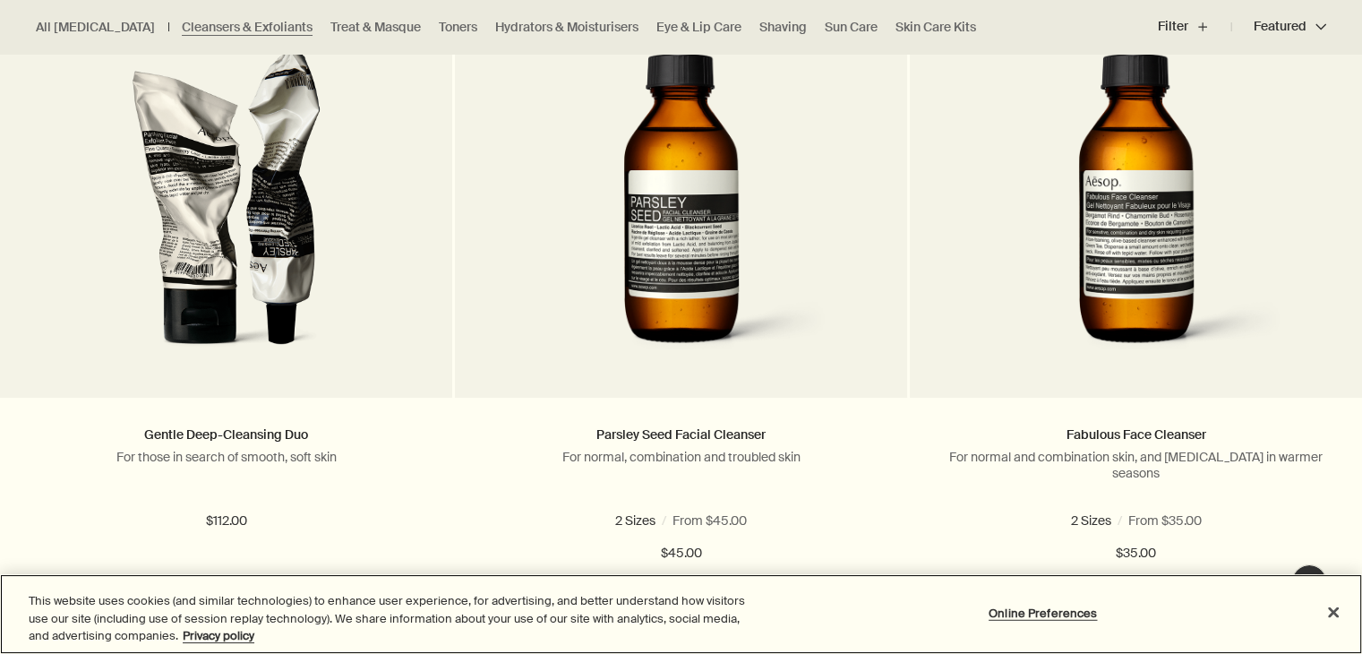
scroll to position [587, 0]
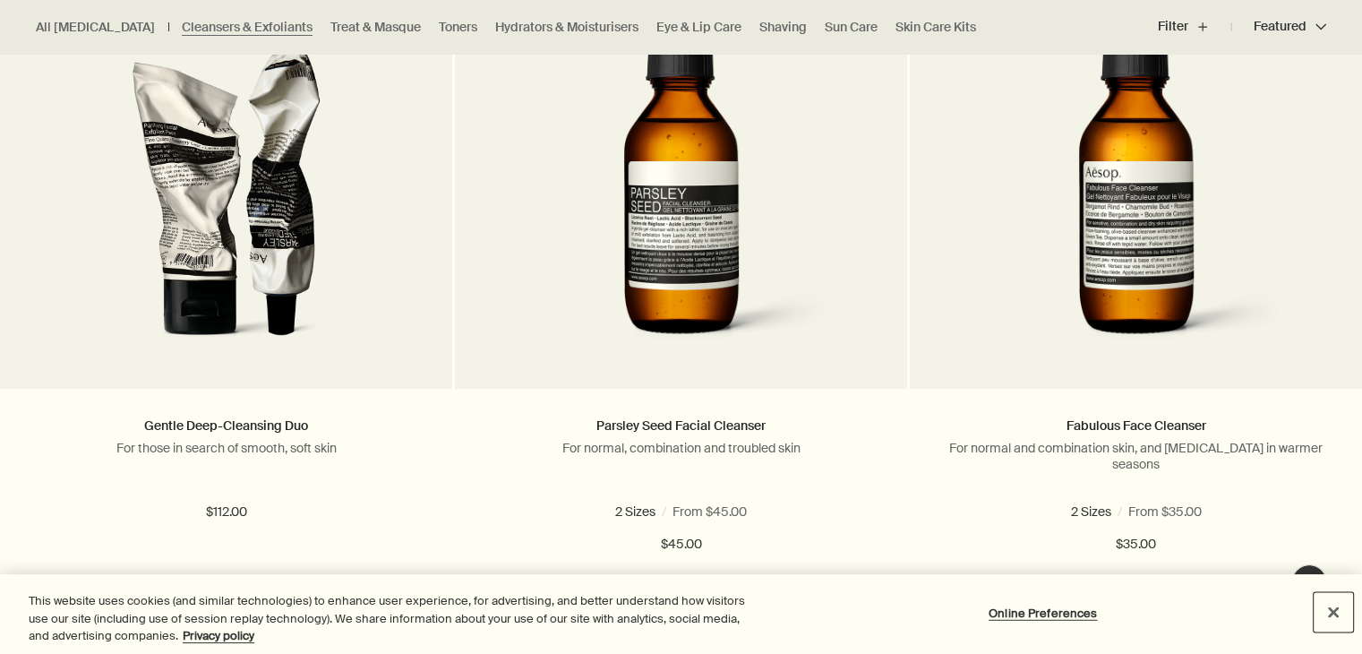
click at [1334, 613] on button "Close" at bounding box center [1333, 611] width 39 height 39
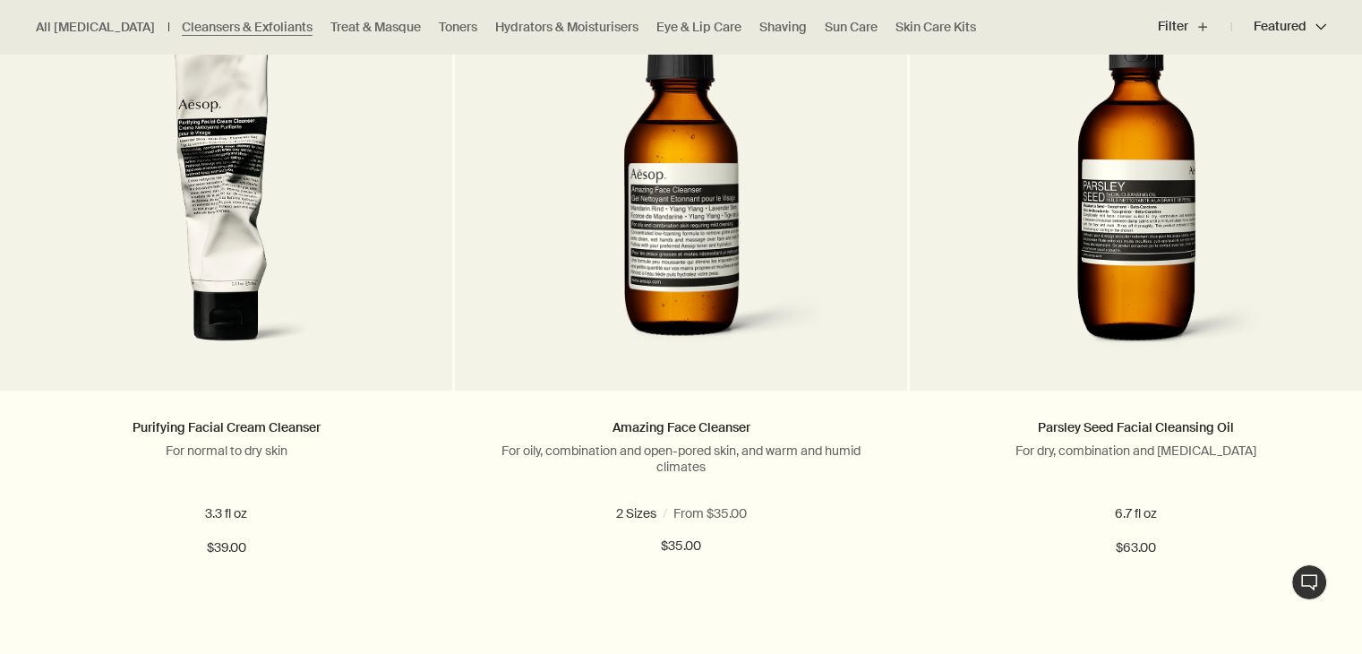
scroll to position [1242, 0]
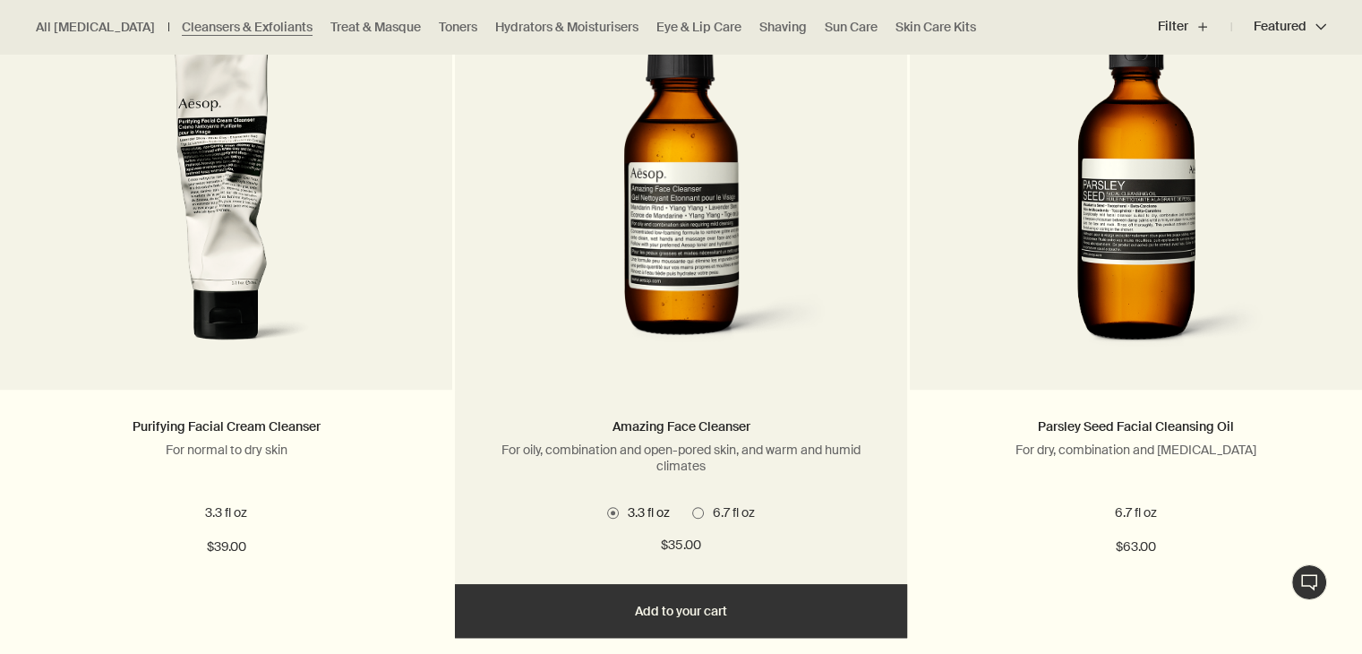
click at [694, 507] on span at bounding box center [698, 513] width 12 height 12
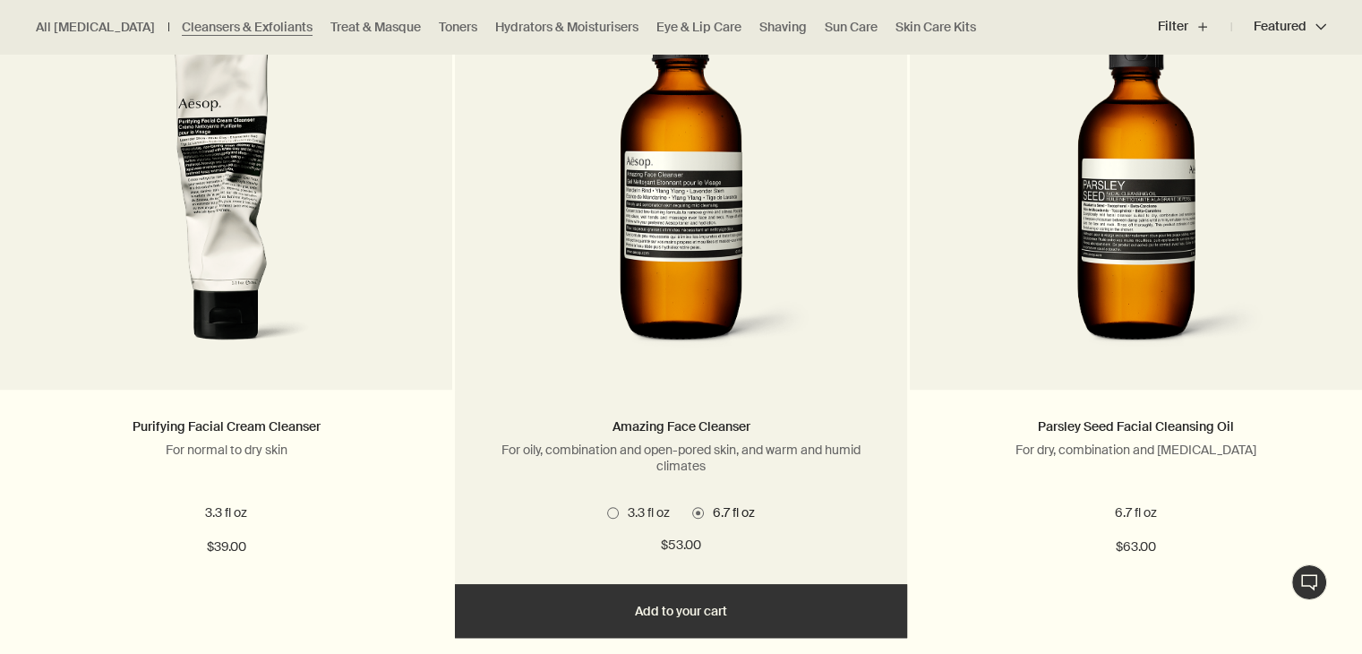
click at [693, 617] on button "Add Add to your cart" at bounding box center [681, 611] width 452 height 54
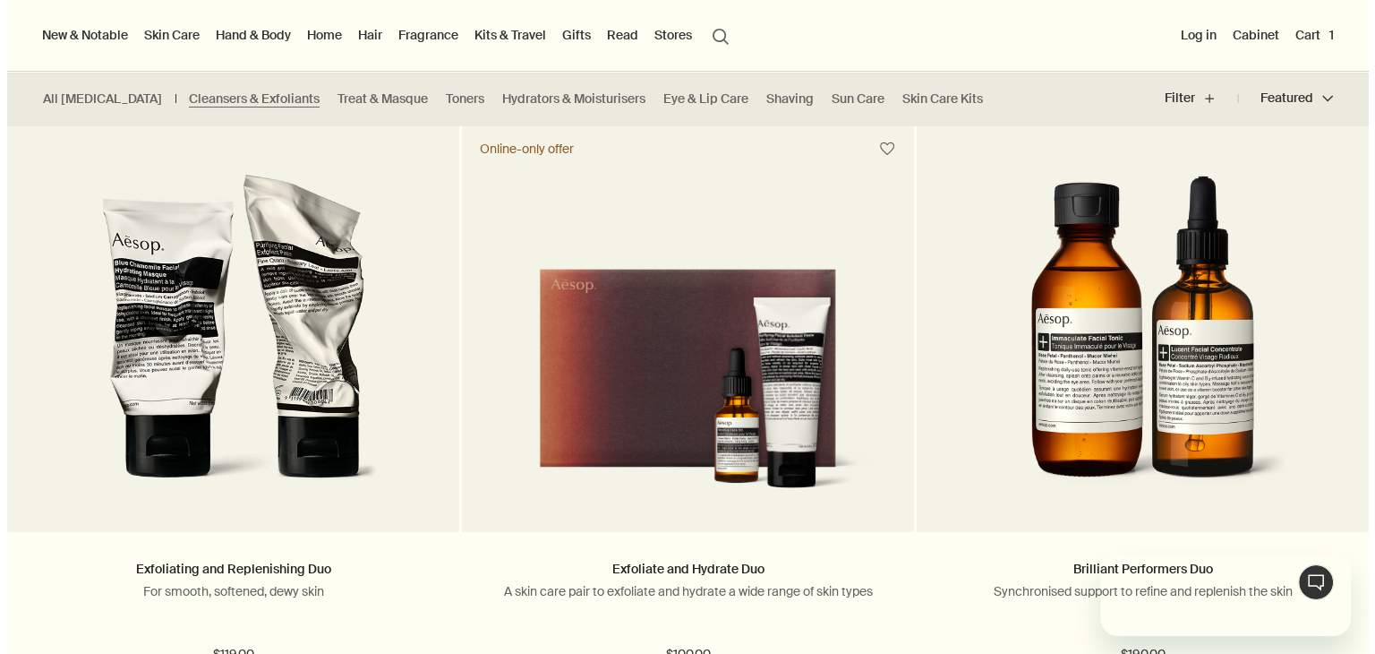
scroll to position [0, 0]
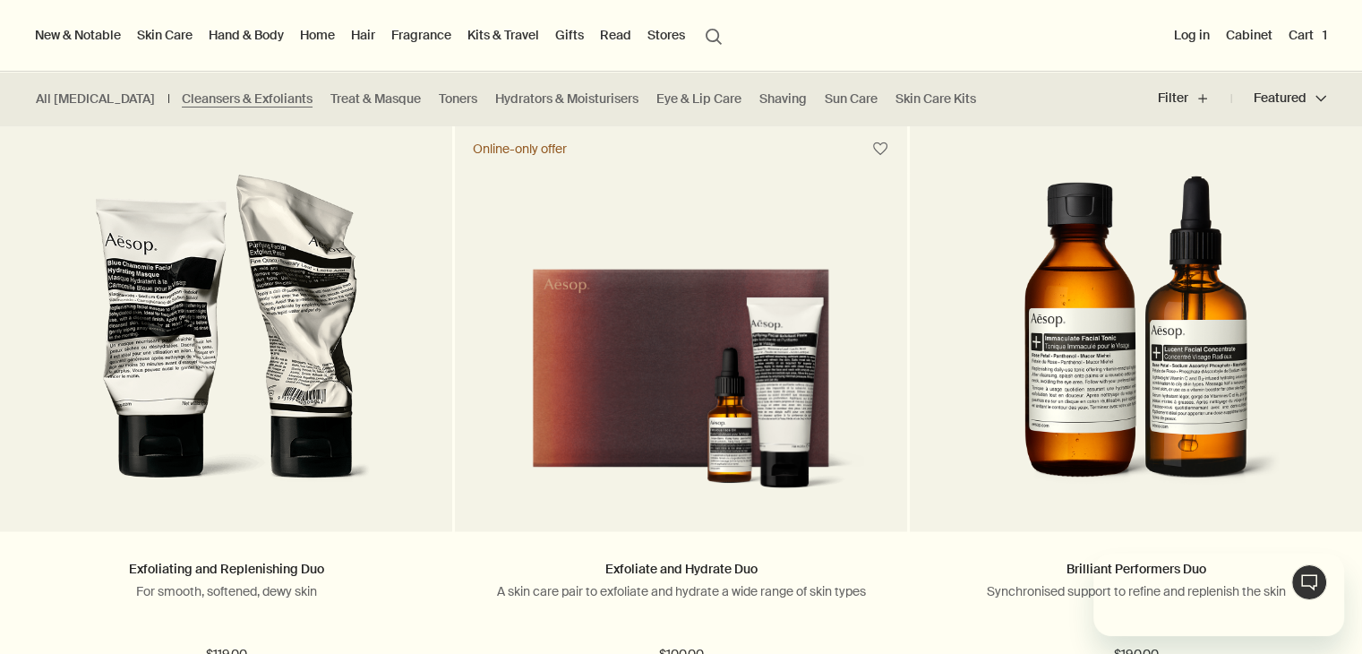
click at [177, 34] on link "Skin Care" at bounding box center [164, 34] width 63 height 23
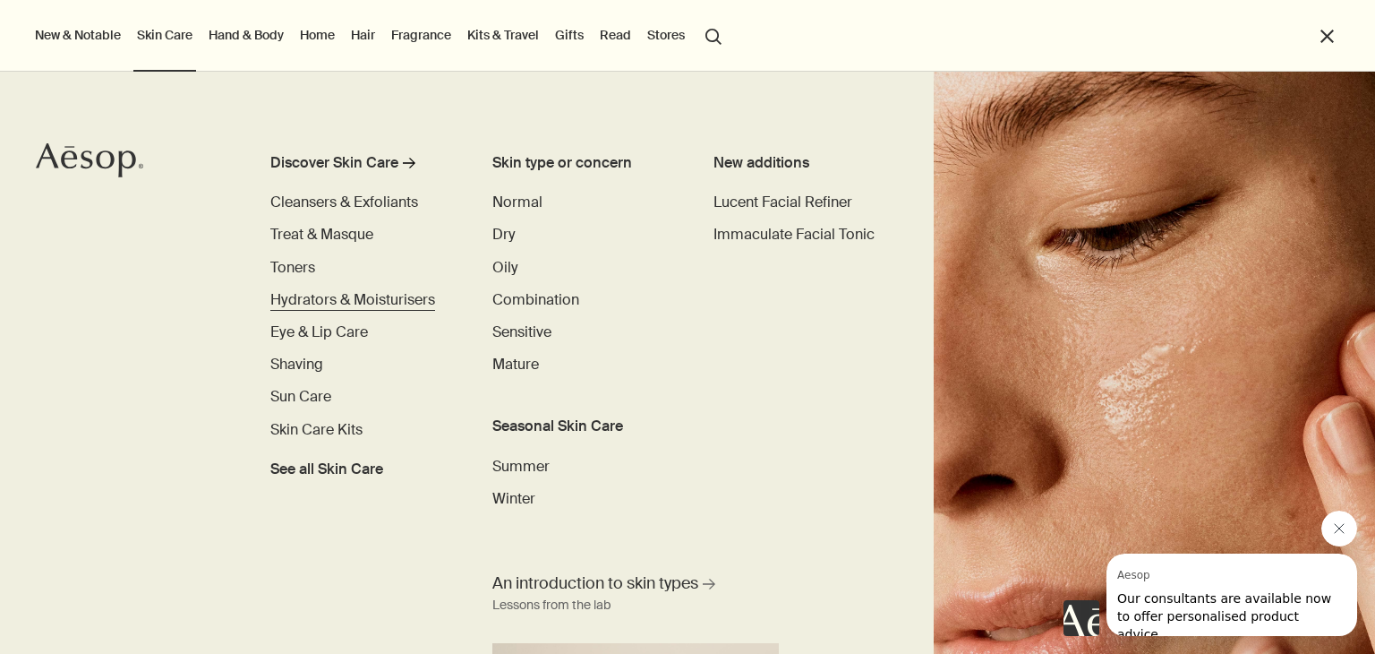
click at [358, 296] on span "Hydrators & Moisturisers" at bounding box center [352, 299] width 165 height 19
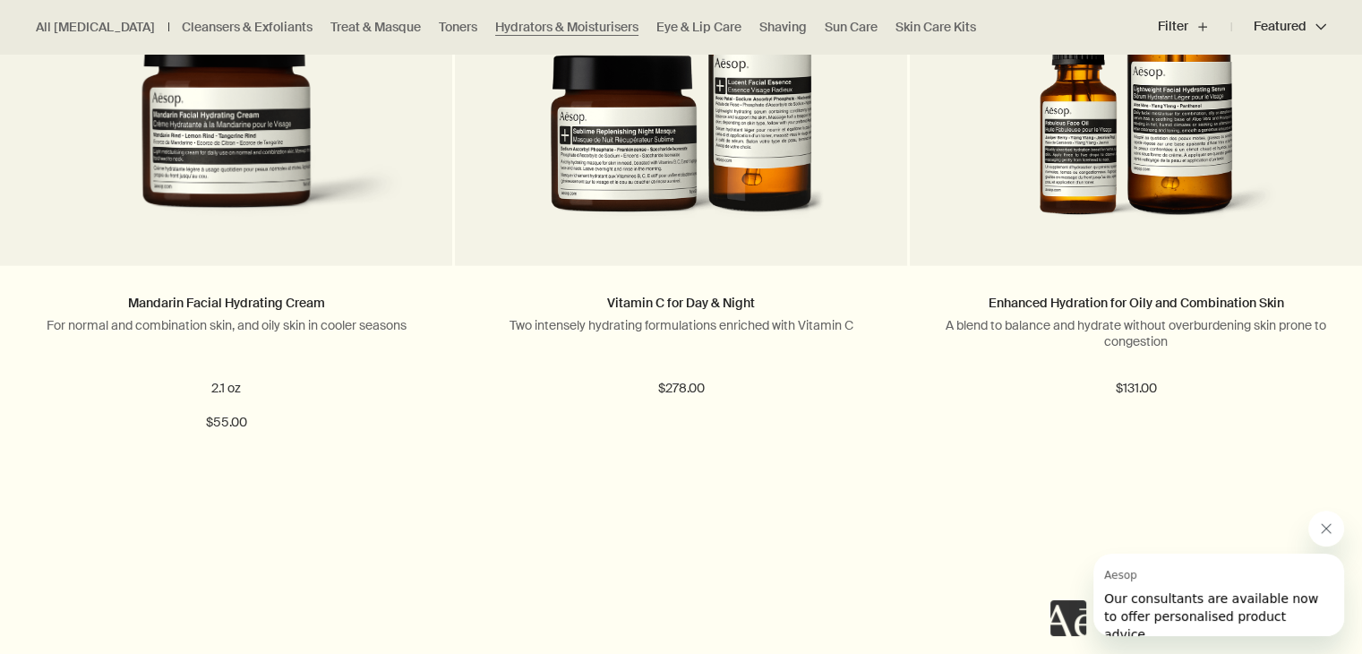
scroll to position [3996, 0]
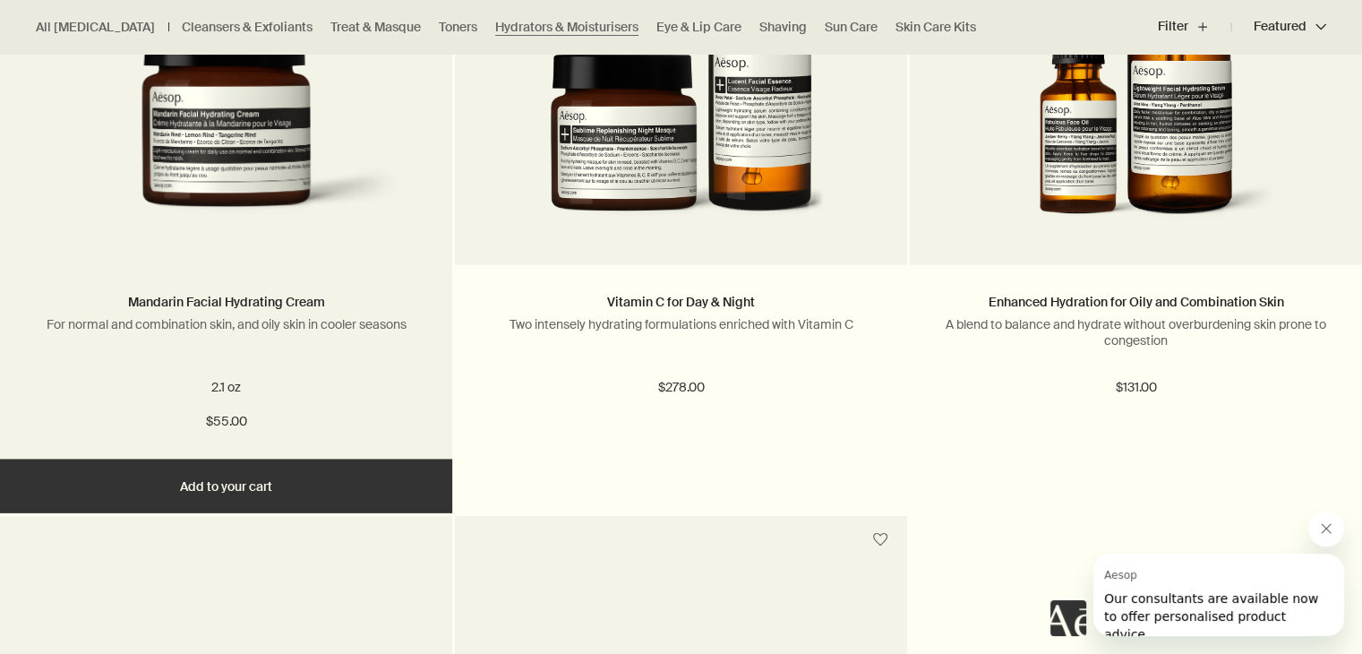
click at [254, 182] on img at bounding box center [226, 132] width 398 height 211
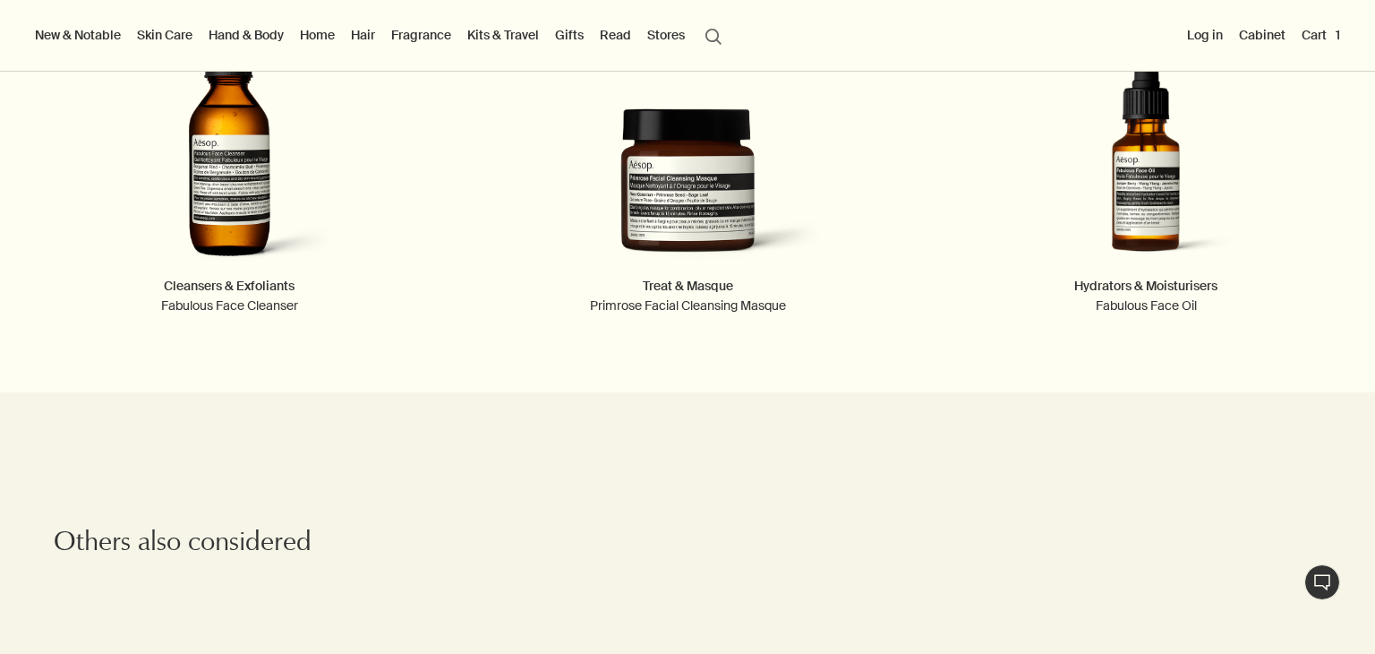
scroll to position [2869, 0]
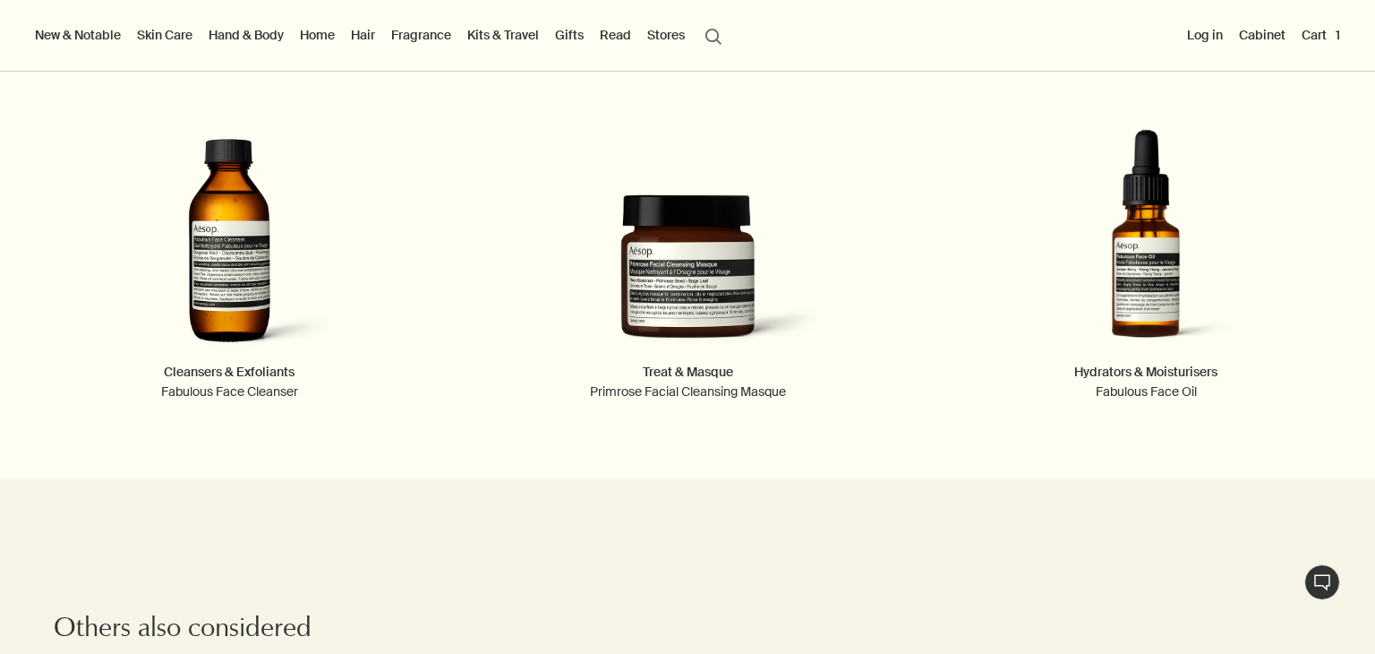
click at [1268, 25] on link "Cabinet" at bounding box center [1263, 34] width 54 height 23
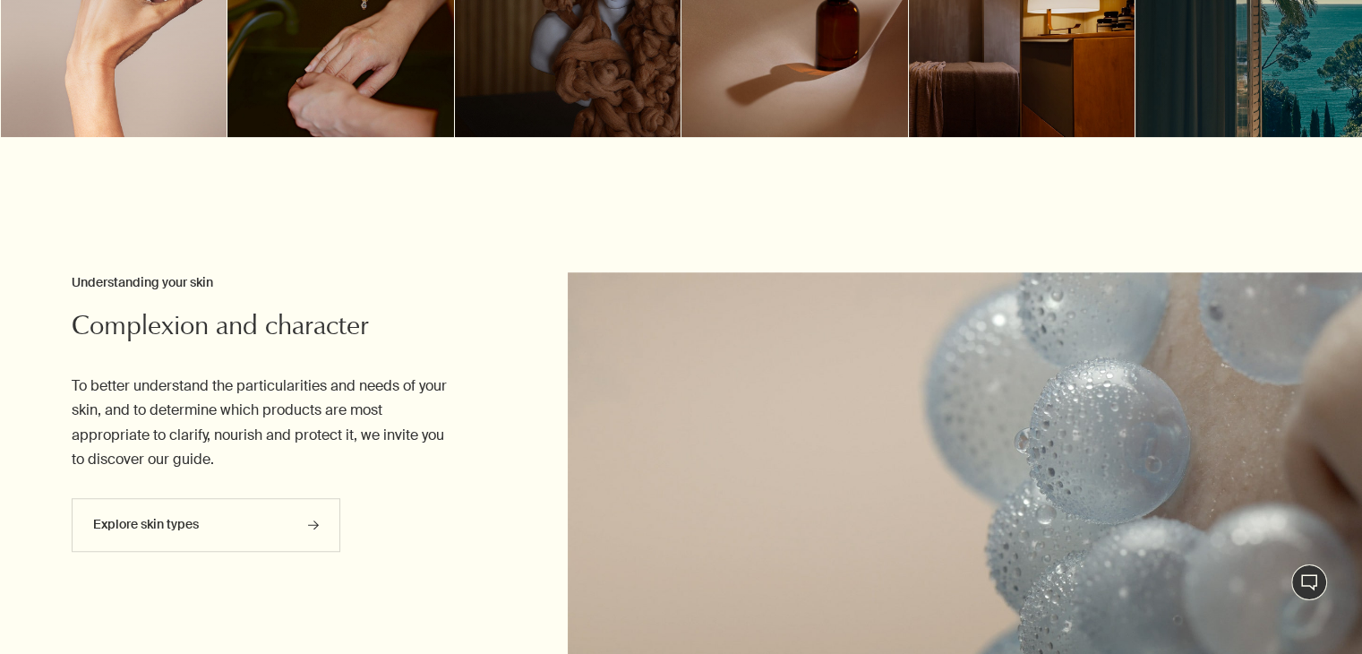
scroll to position [1188, 0]
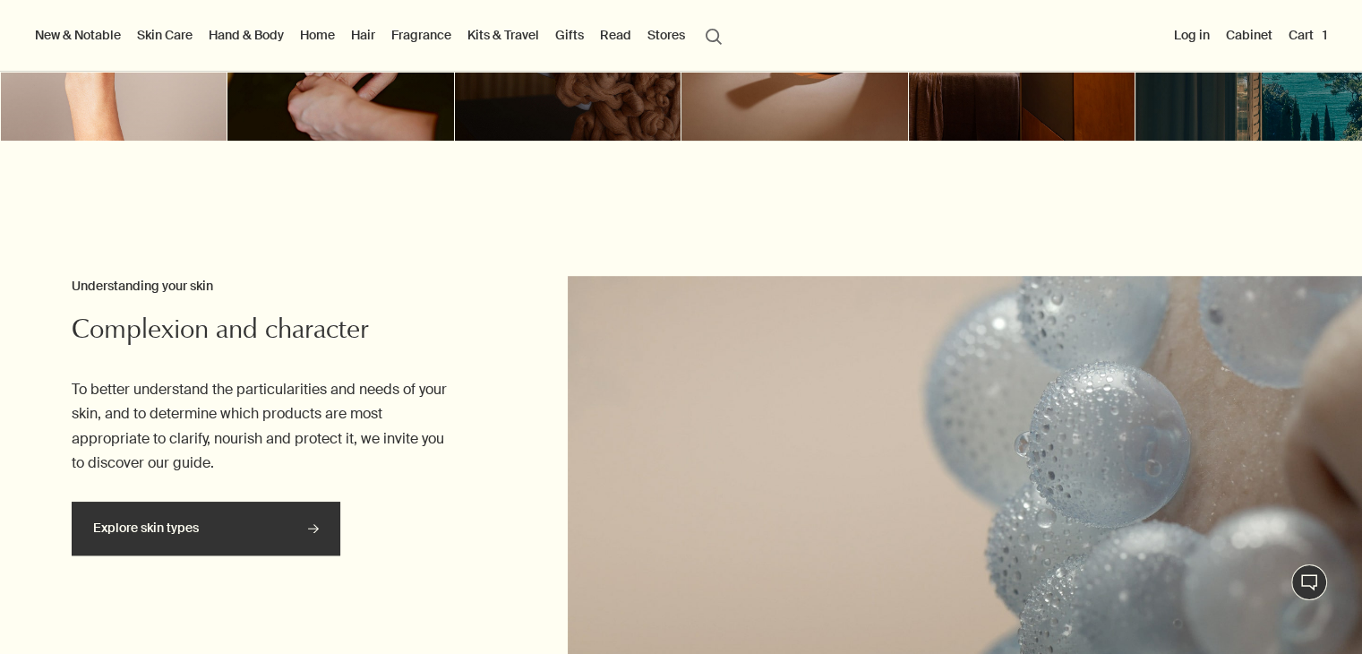
click at [283, 531] on link "Explore skin types rightArrow" at bounding box center [206, 528] width 269 height 54
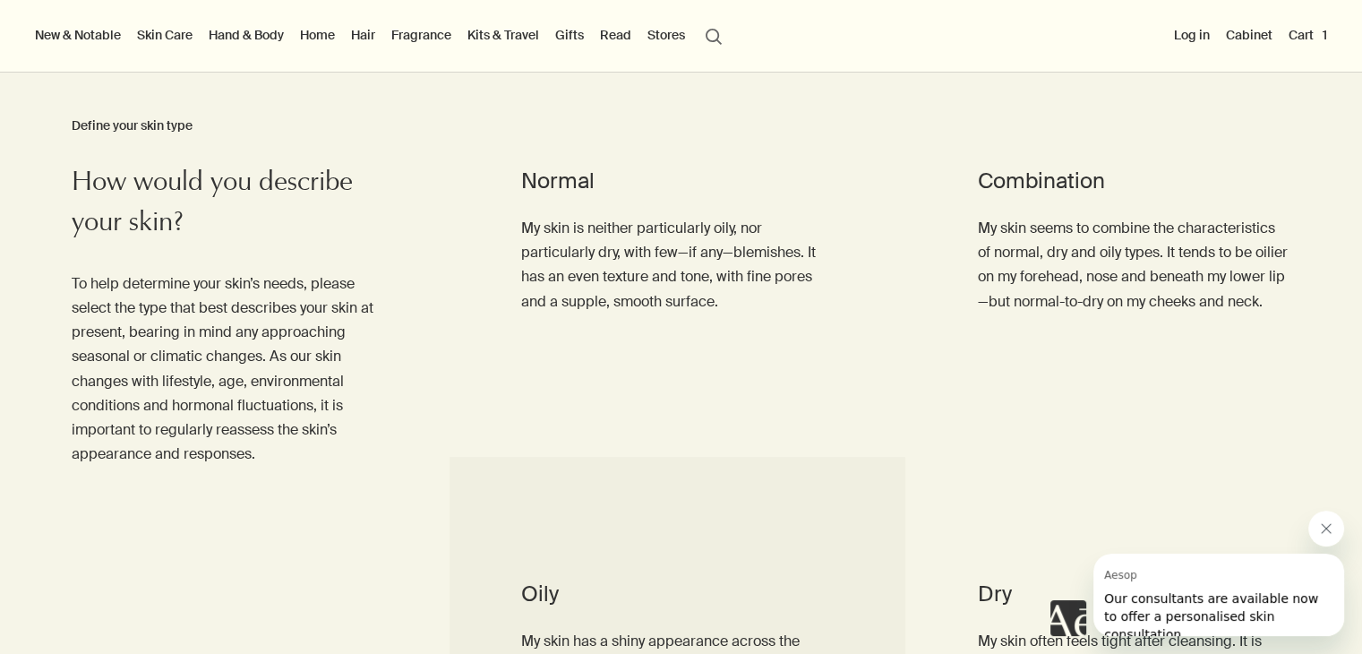
scroll to position [690, 0]
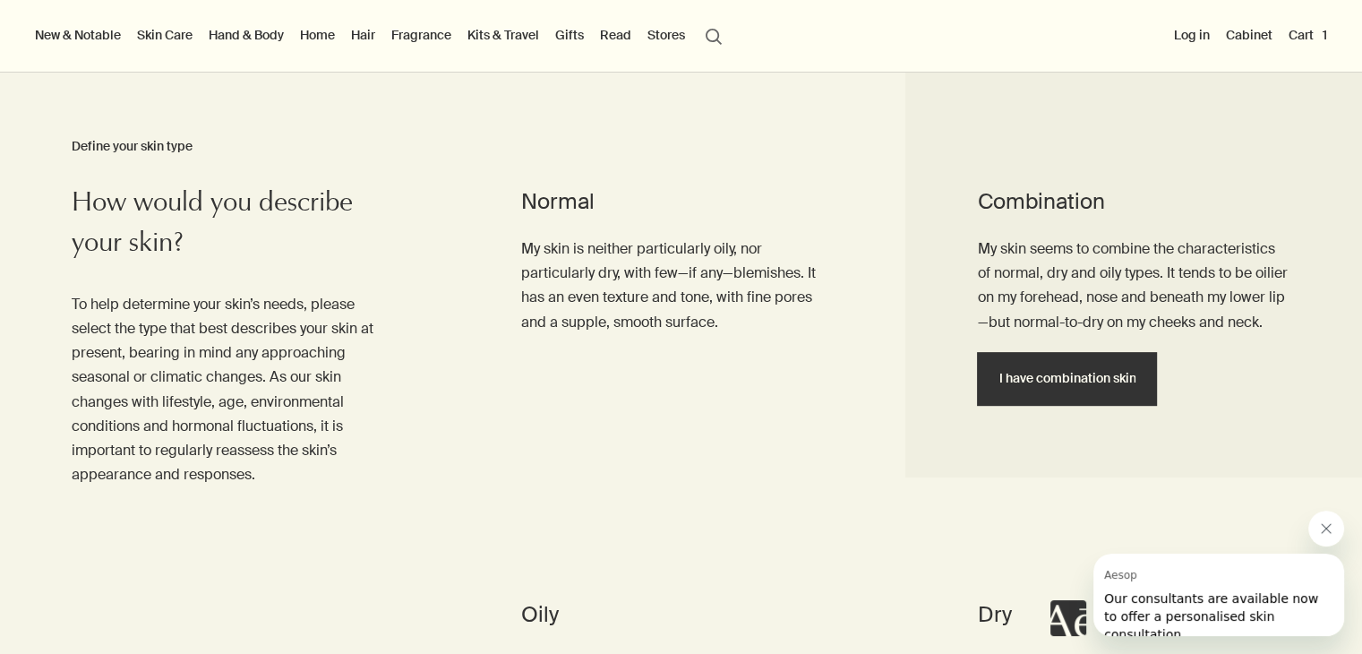
click at [1081, 367] on button "I have combination skin" at bounding box center [1067, 379] width 180 height 54
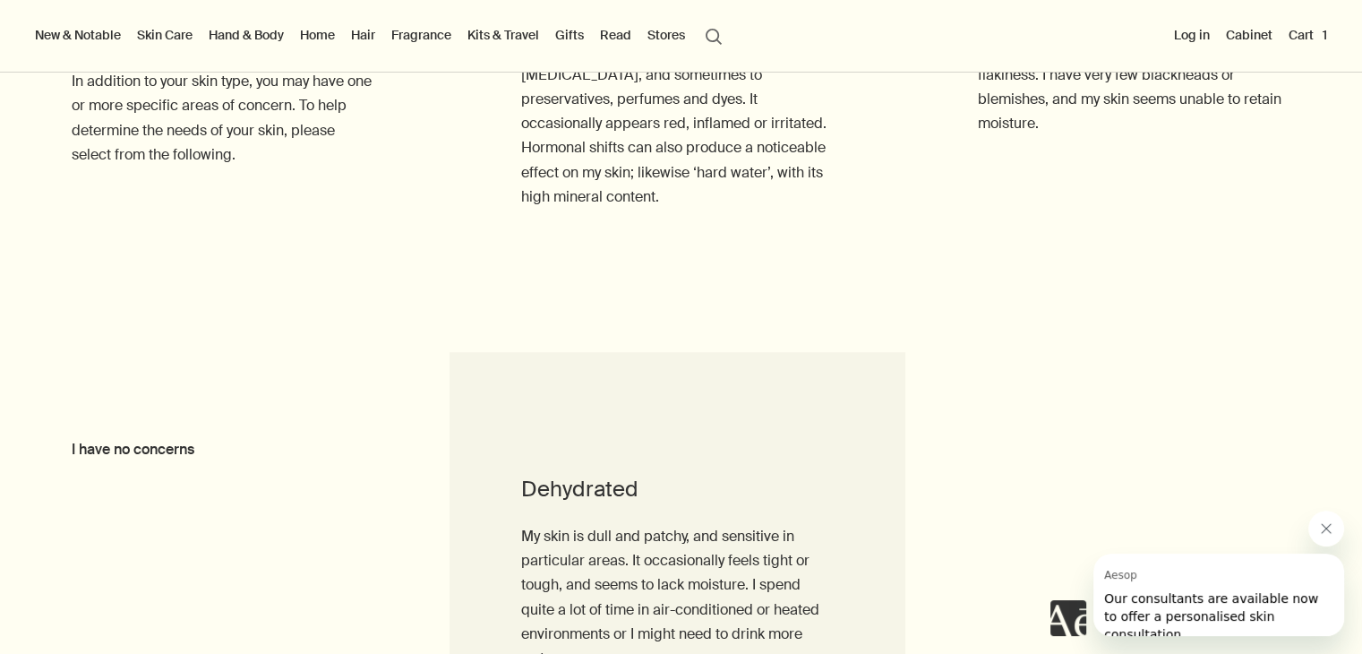
scroll to position [1241, 0]
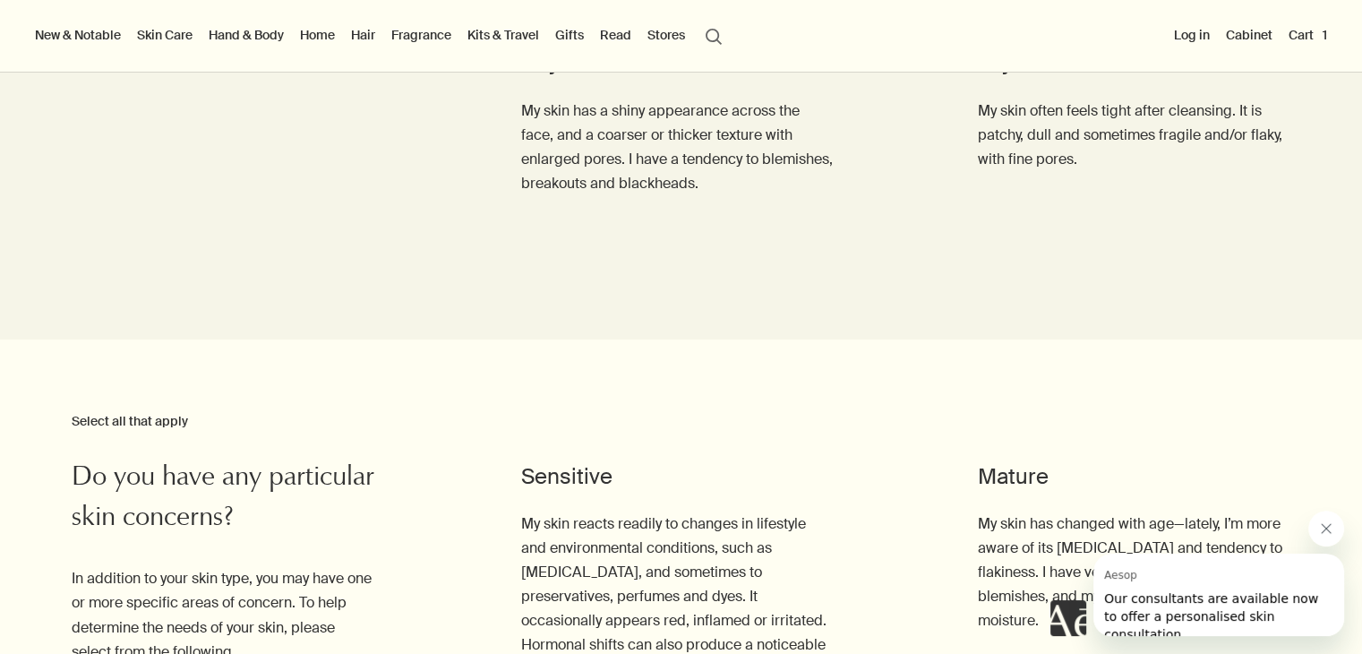
click at [1300, 38] on button "Cart 1" at bounding box center [1308, 34] width 46 height 23
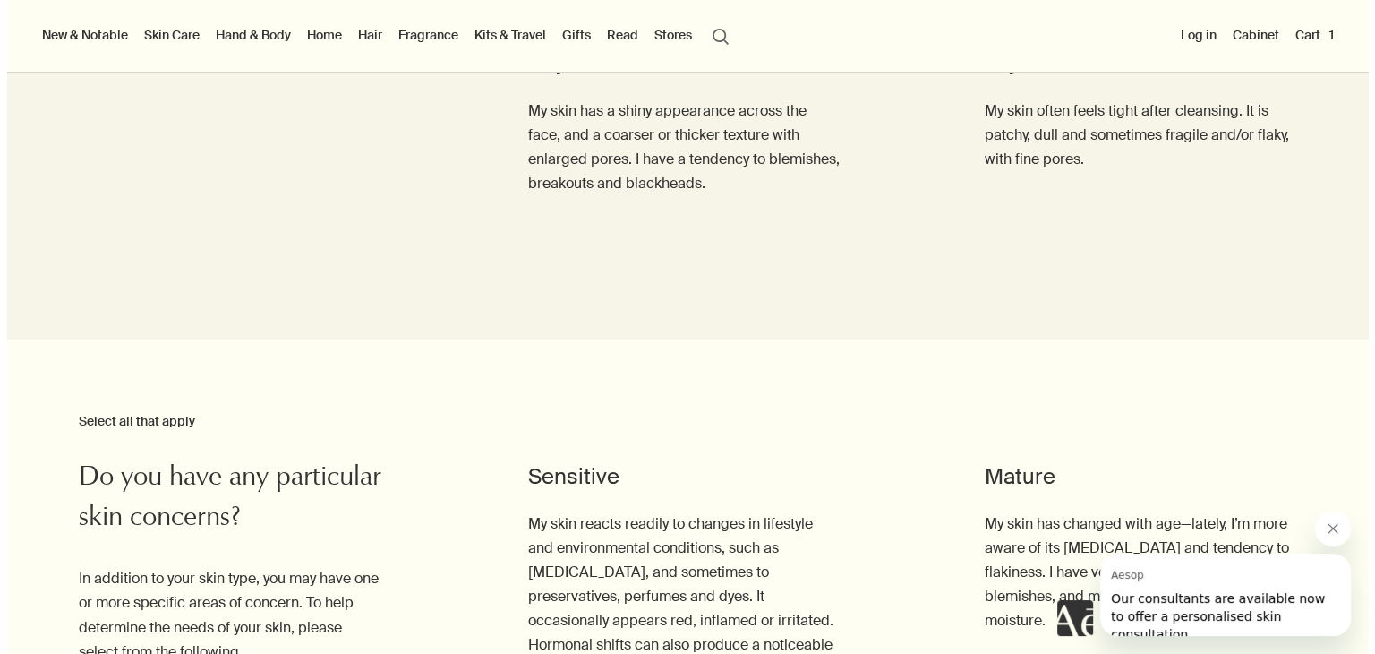
scroll to position [1203, 0]
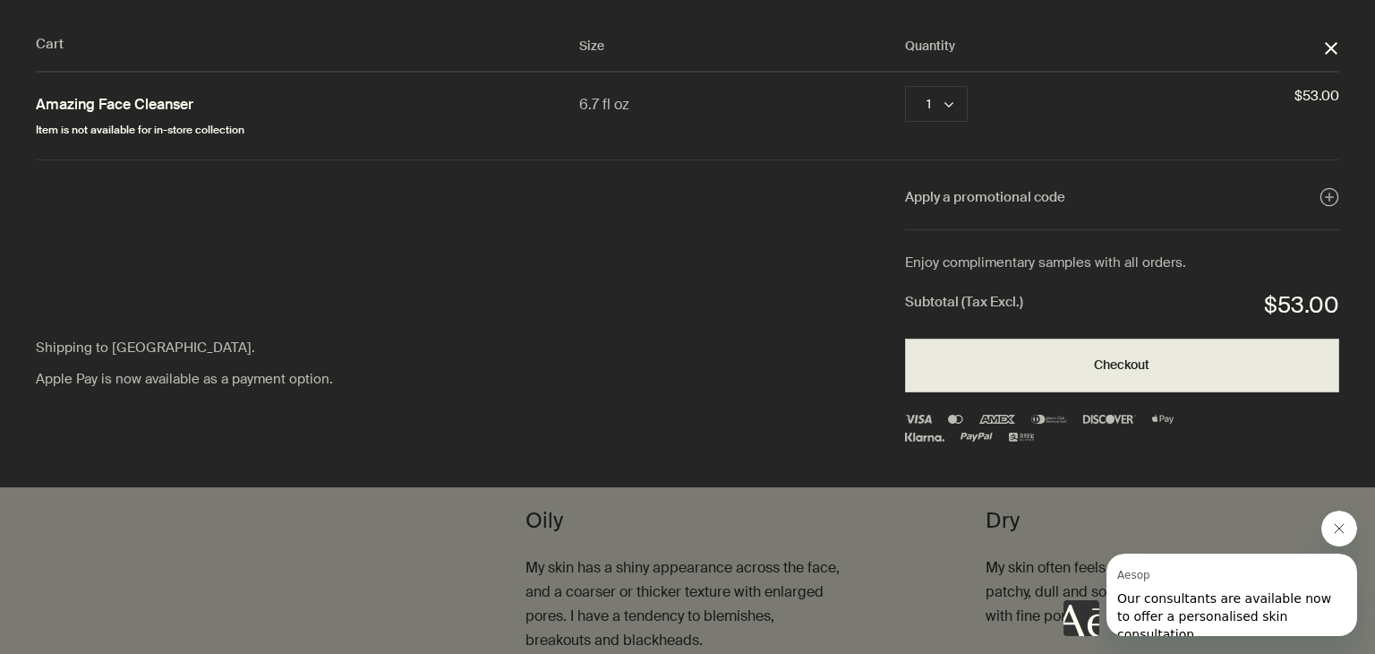
click at [1329, 45] on polygon "Close" at bounding box center [1331, 48] width 13 height 13
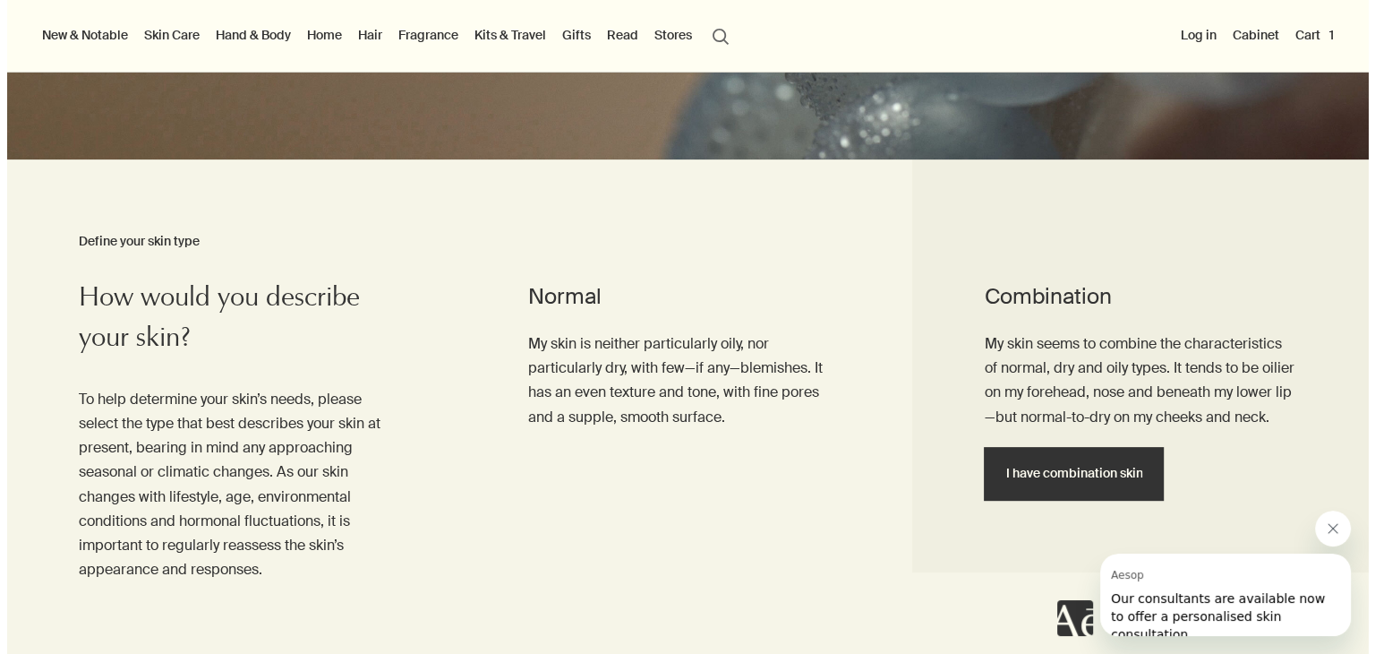
scroll to position [580, 0]
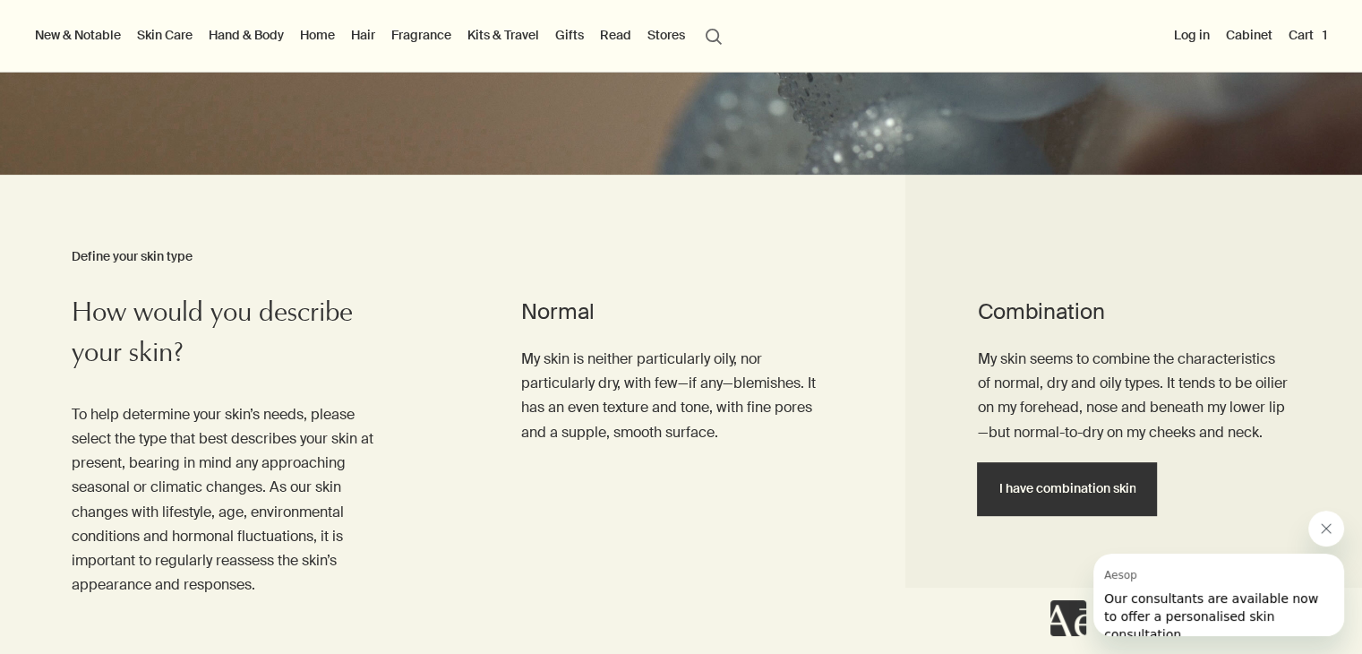
click at [143, 38] on link "Skin Care" at bounding box center [164, 34] width 63 height 23
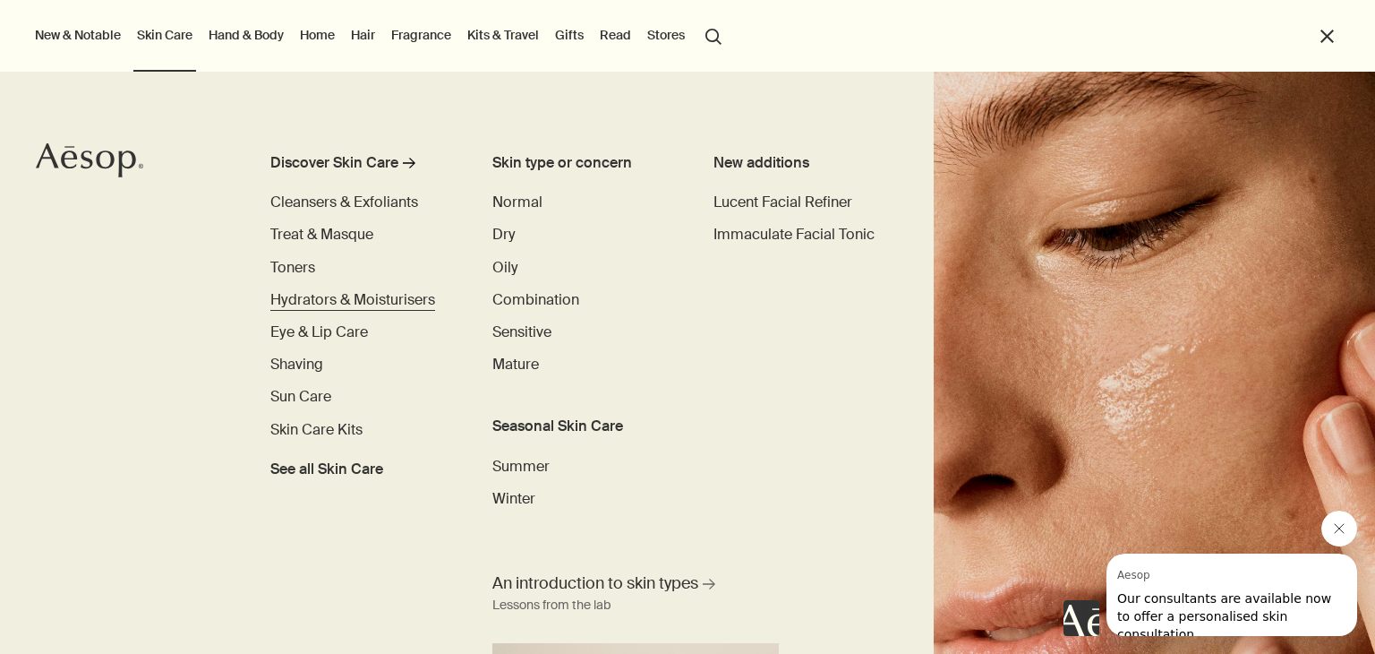
click at [365, 297] on span "Hydrators & Moisturisers" at bounding box center [352, 299] width 165 height 19
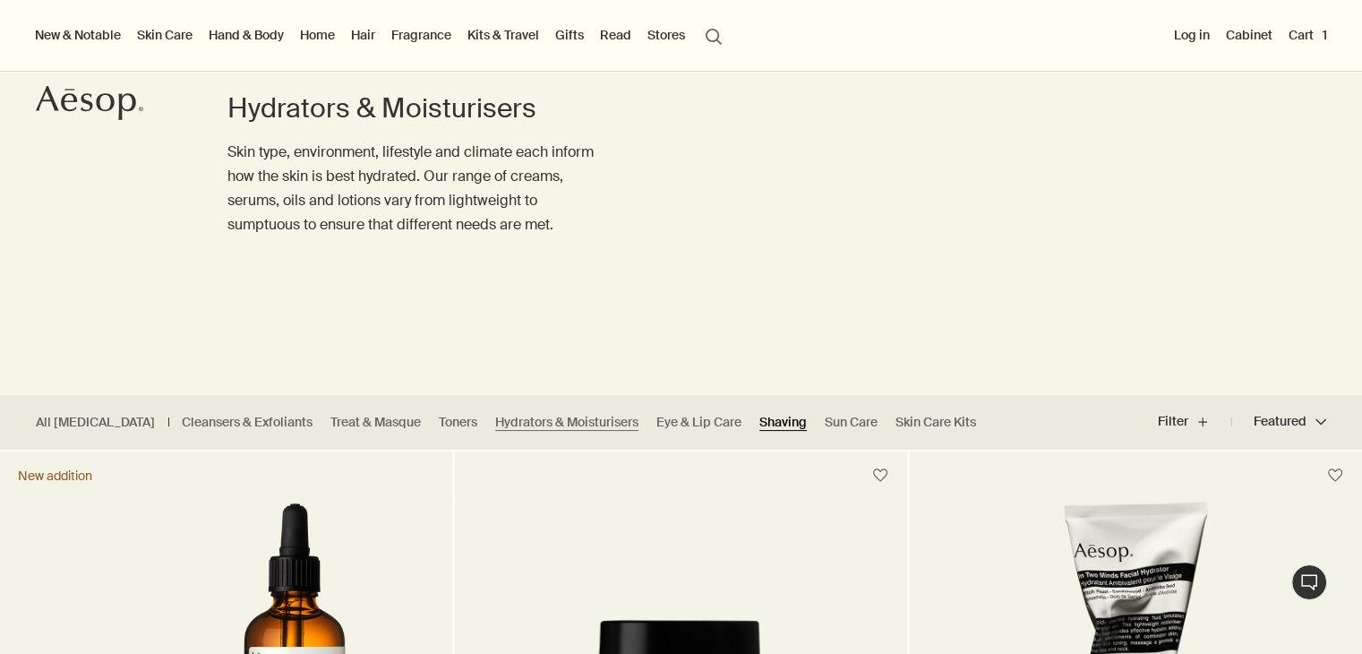
click at [759, 415] on link "Shaving" at bounding box center [782, 422] width 47 height 17
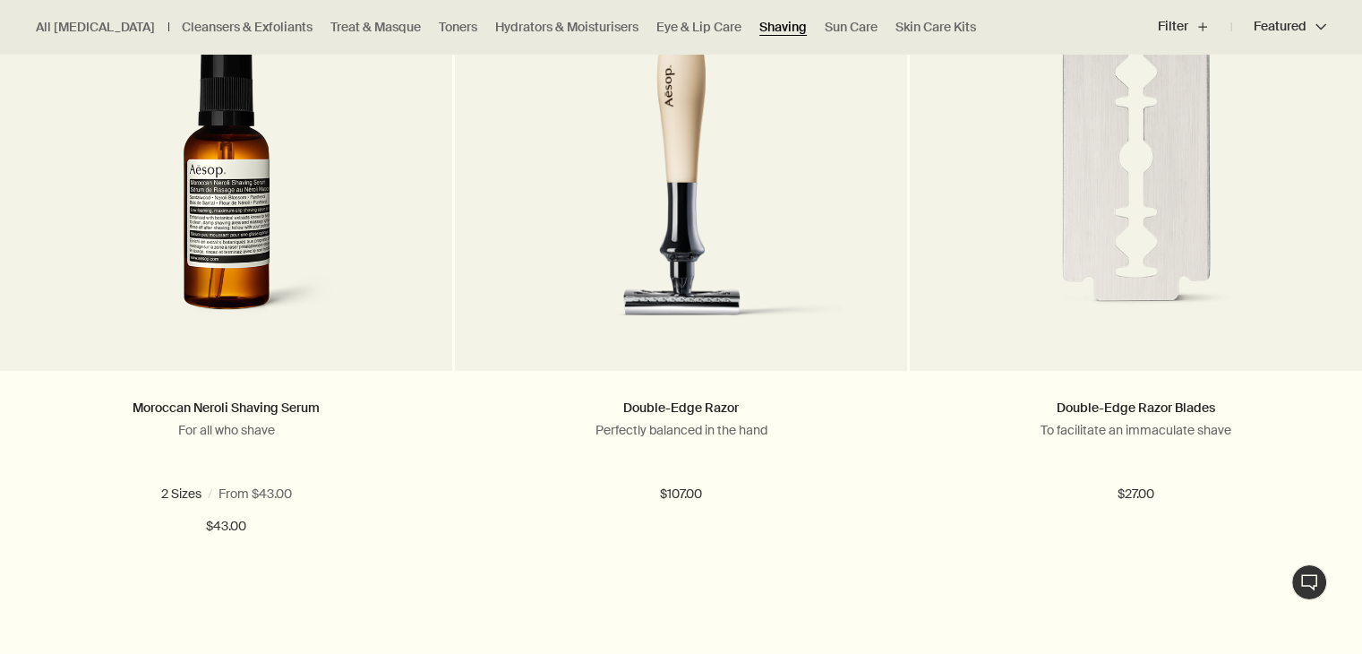
scroll to position [609, 0]
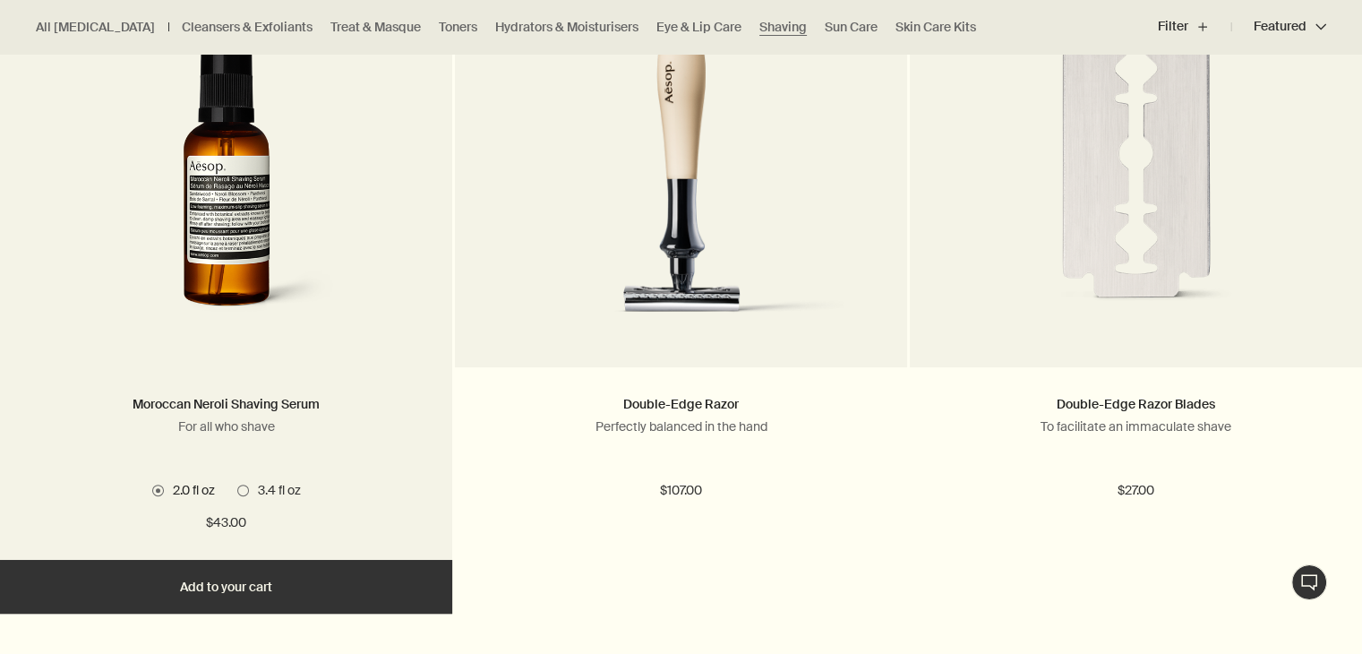
click at [240, 486] on span at bounding box center [243, 490] width 12 height 12
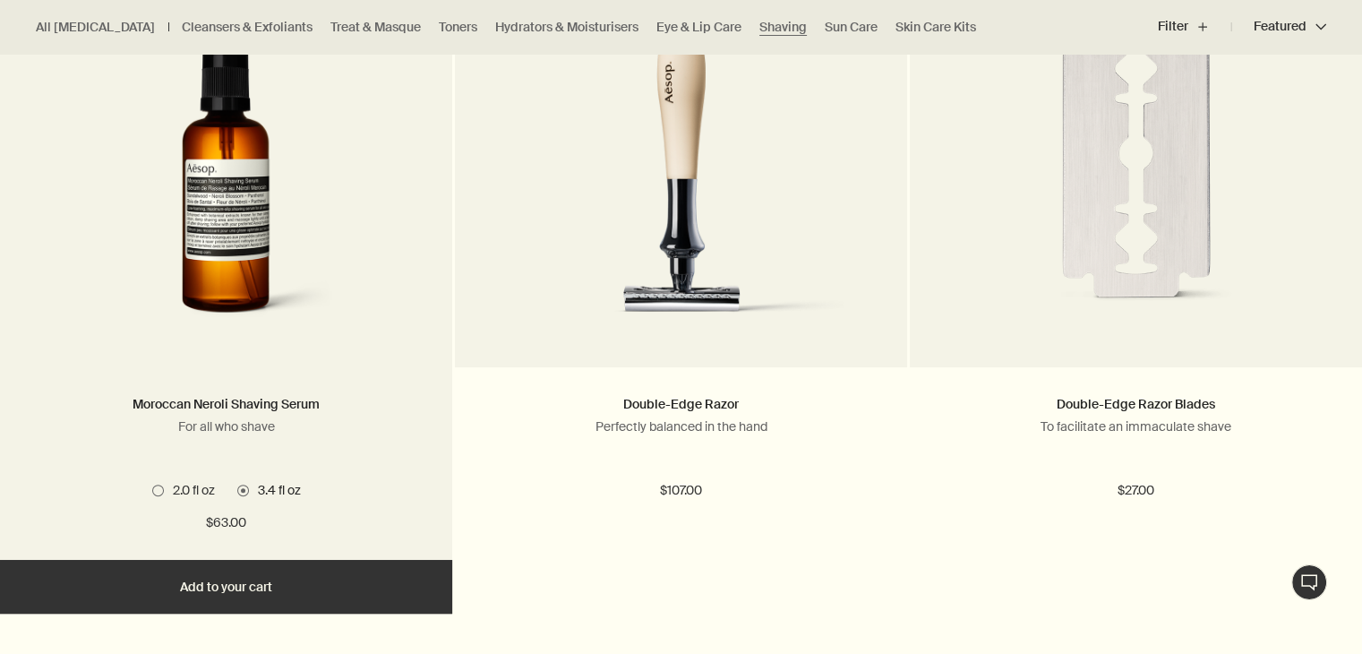
click at [171, 494] on span "2.0 fl oz" at bounding box center [189, 490] width 51 height 16
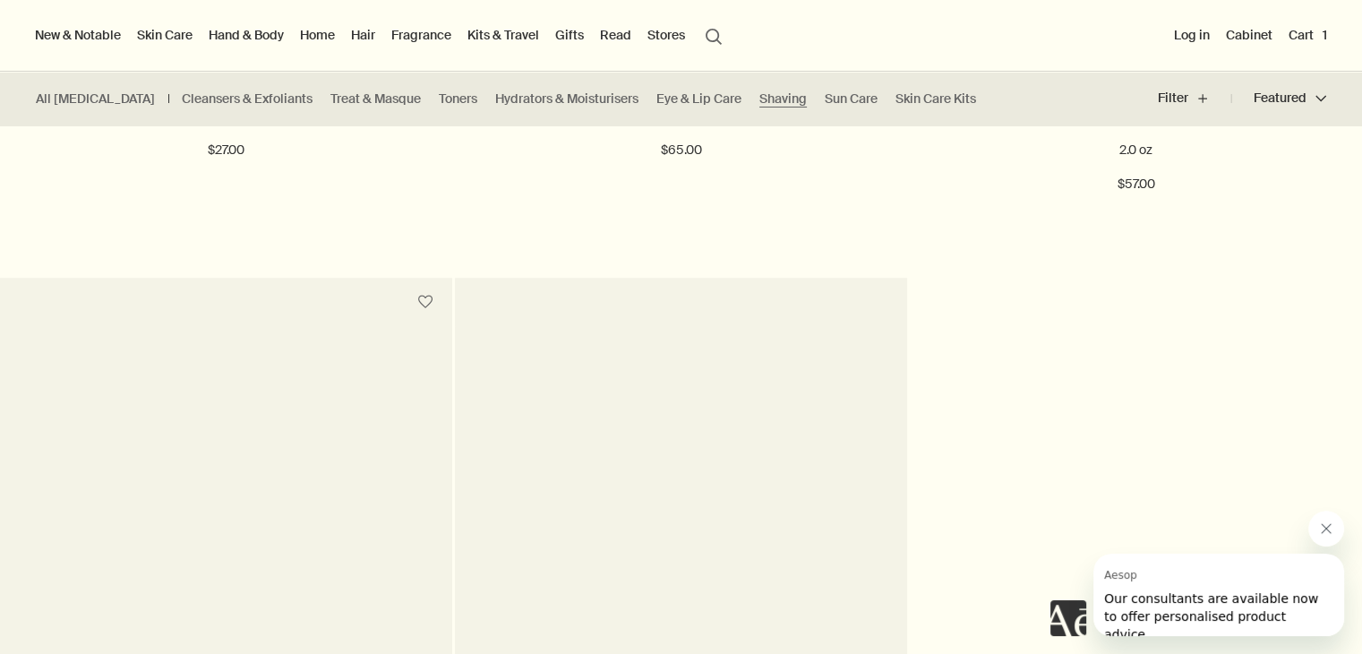
scroll to position [1603, 0]
click at [508, 94] on link "Hydrators & Moisturisers" at bounding box center [566, 98] width 143 height 17
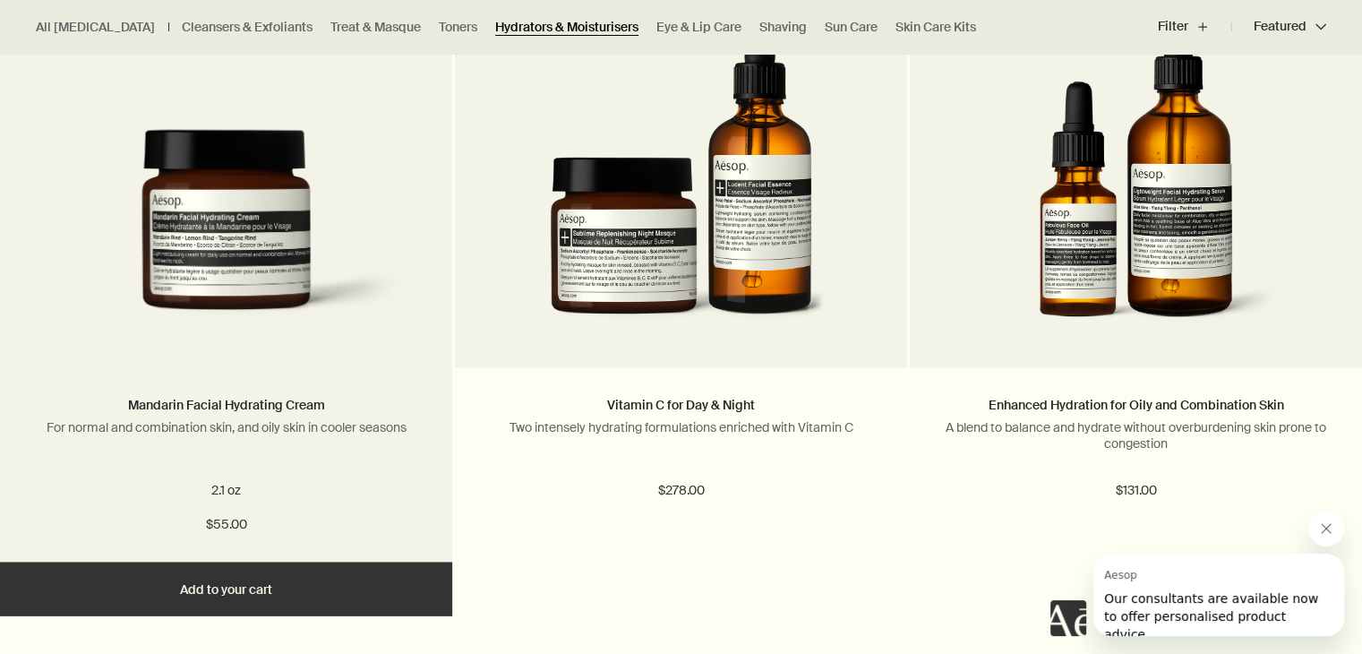
scroll to position [3896, 0]
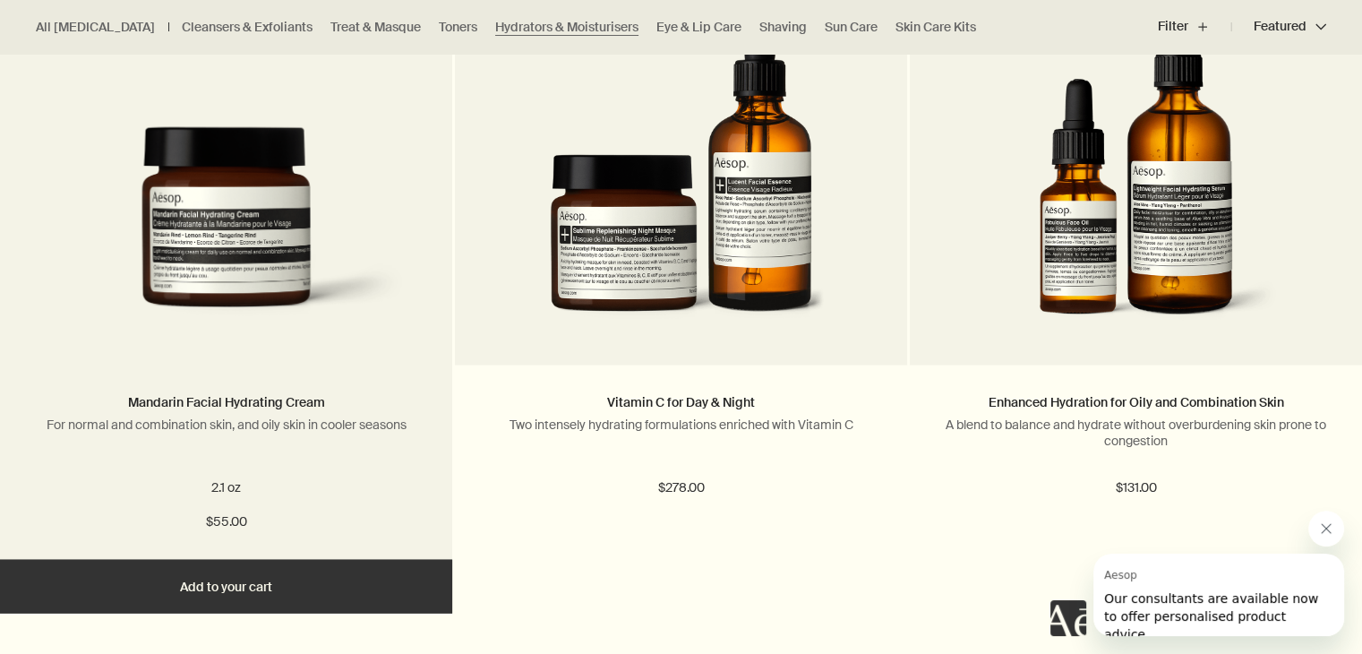
click at [244, 299] on img at bounding box center [226, 232] width 398 height 211
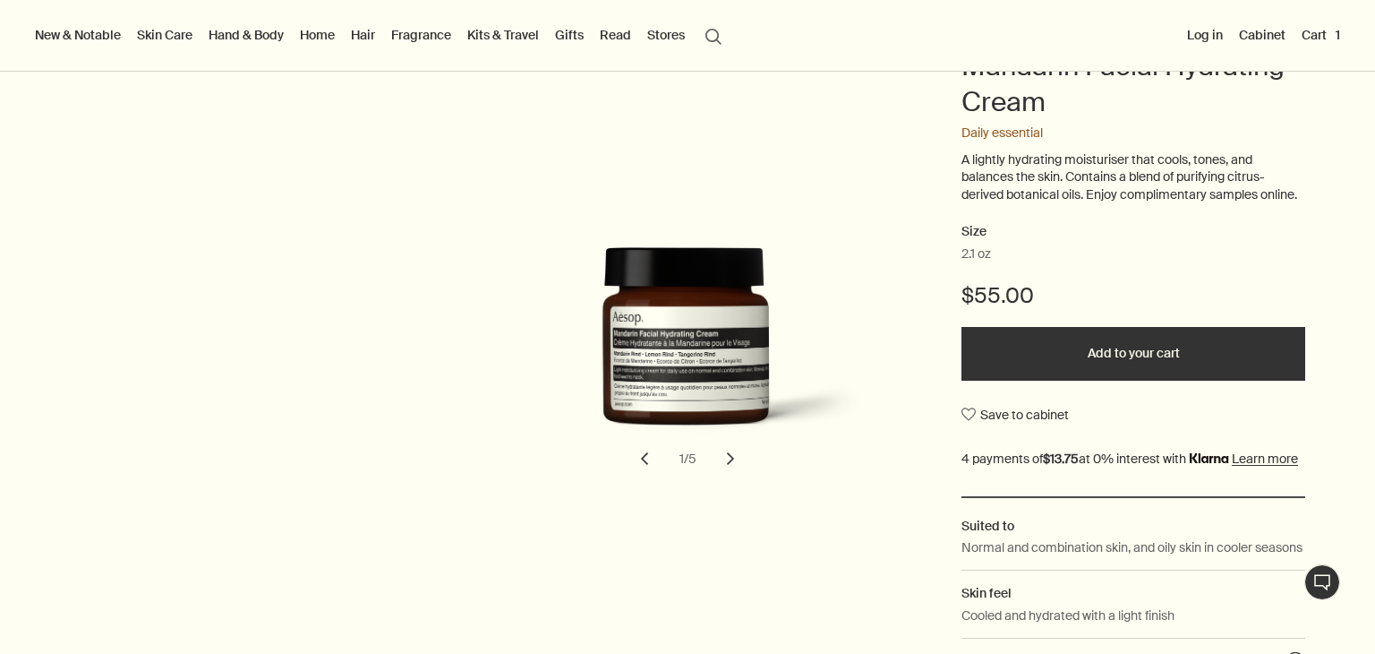
scroll to position [218, 0]
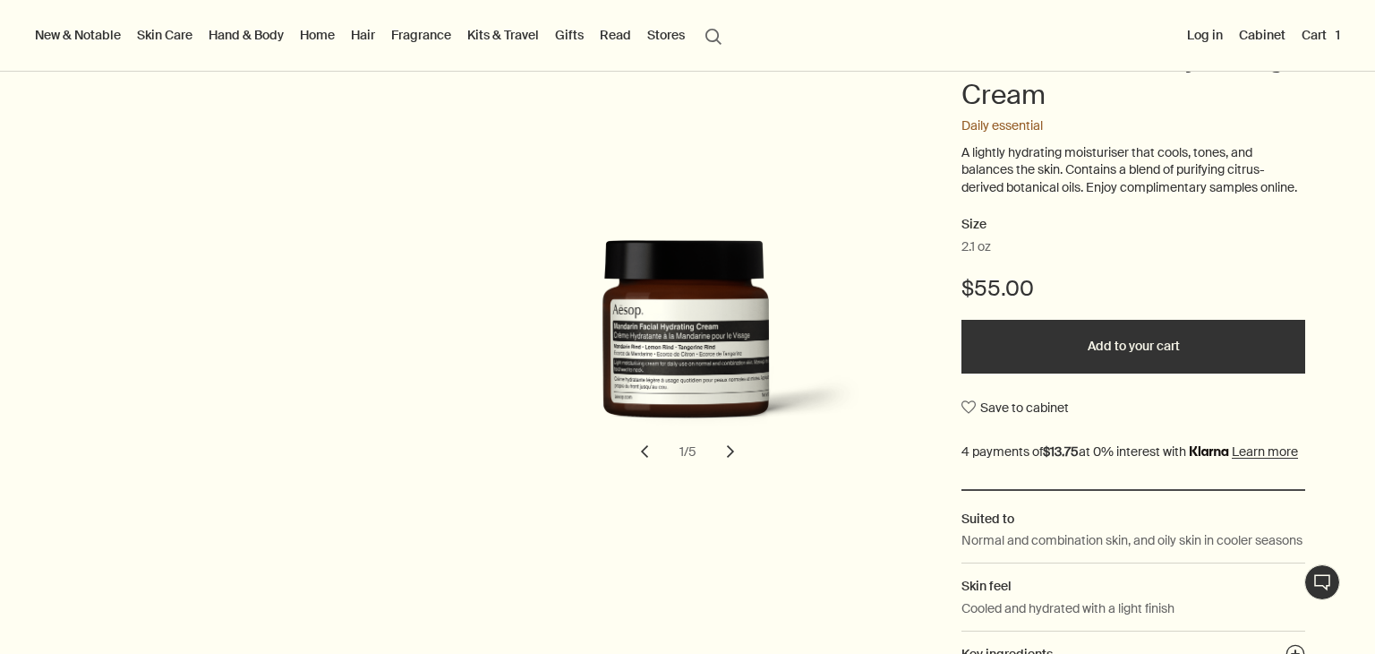
click at [724, 471] on button "chevron" at bounding box center [730, 451] width 39 height 39
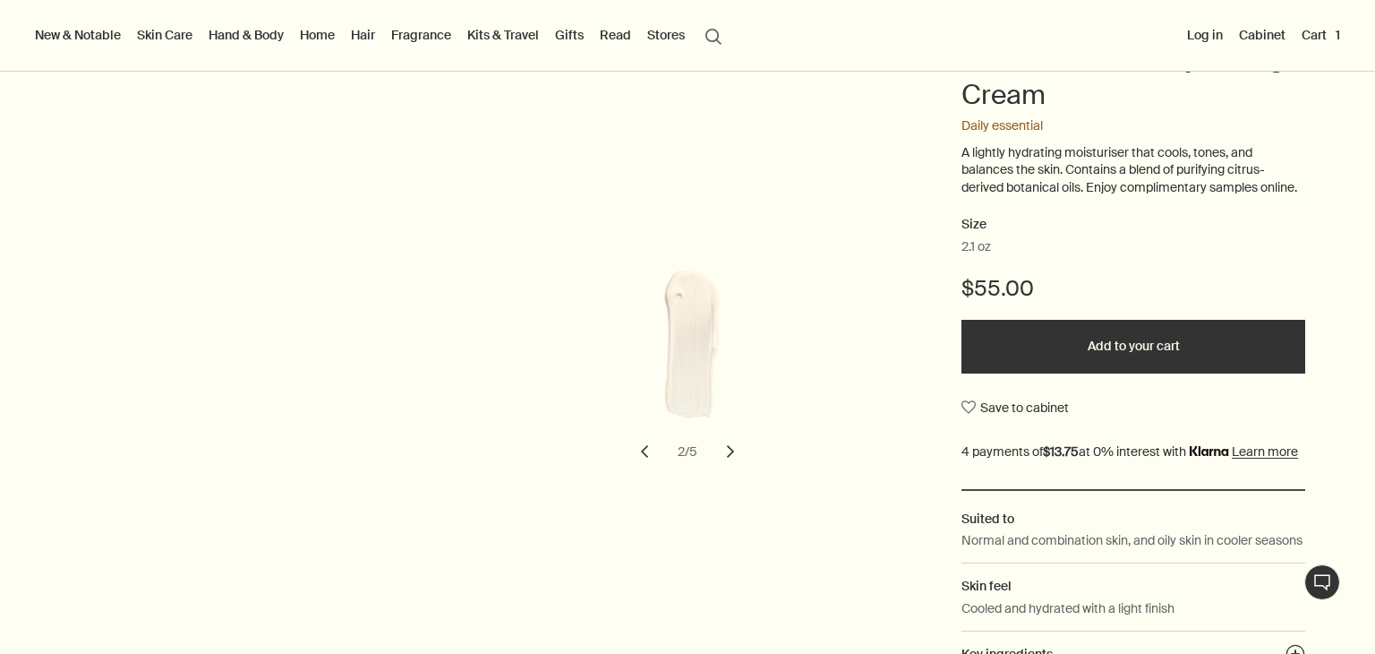
click at [724, 471] on button "chevron" at bounding box center [730, 451] width 39 height 39
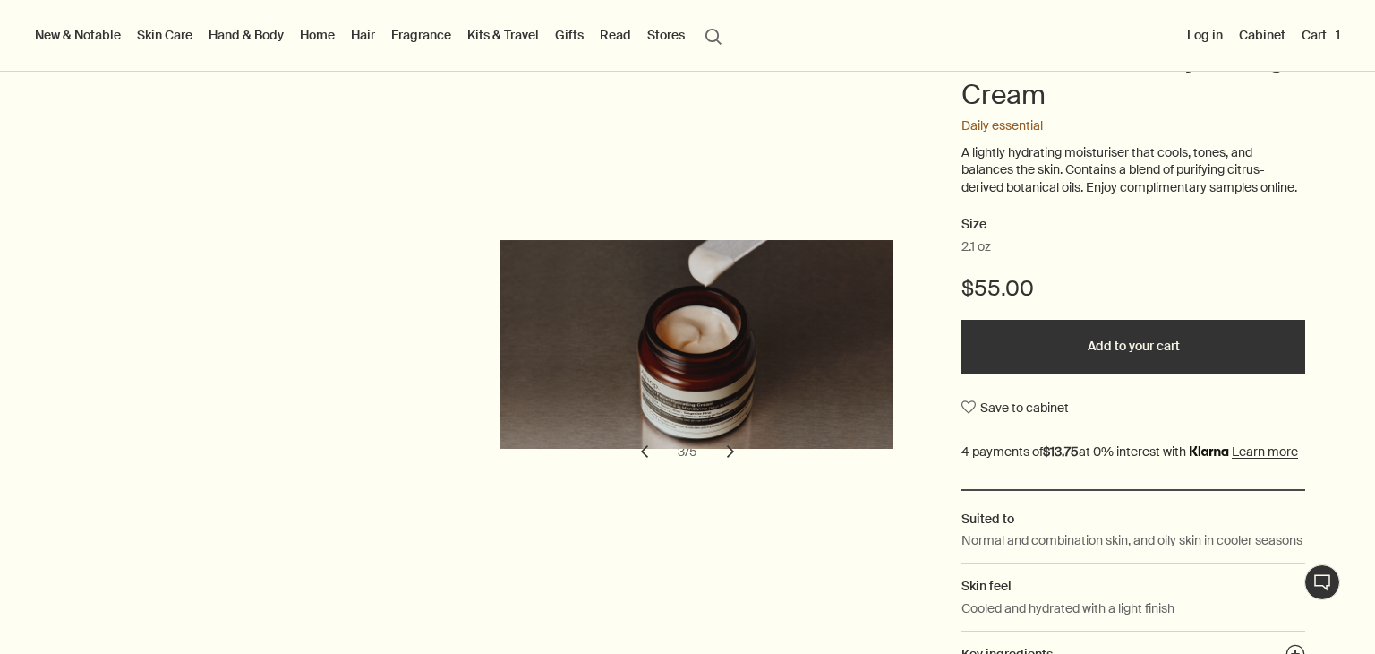
click at [724, 471] on button "chevron" at bounding box center [730, 451] width 39 height 39
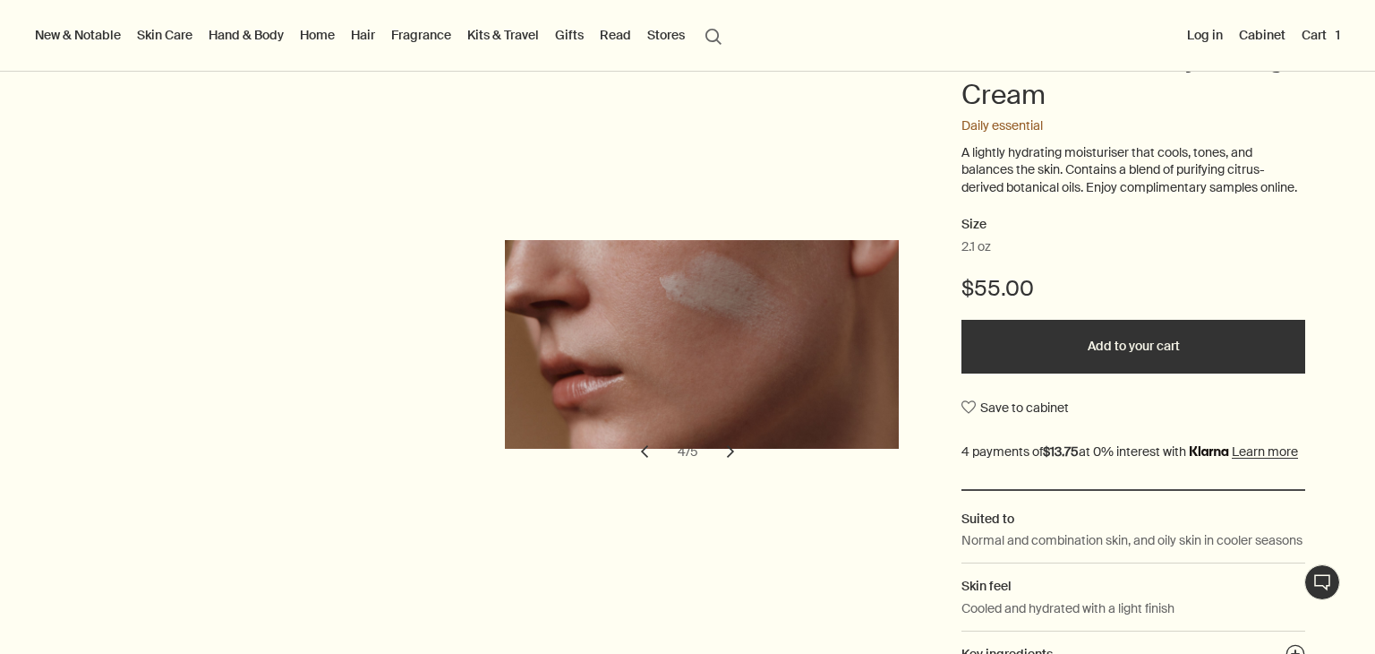
click at [724, 471] on button "chevron" at bounding box center [730, 451] width 39 height 39
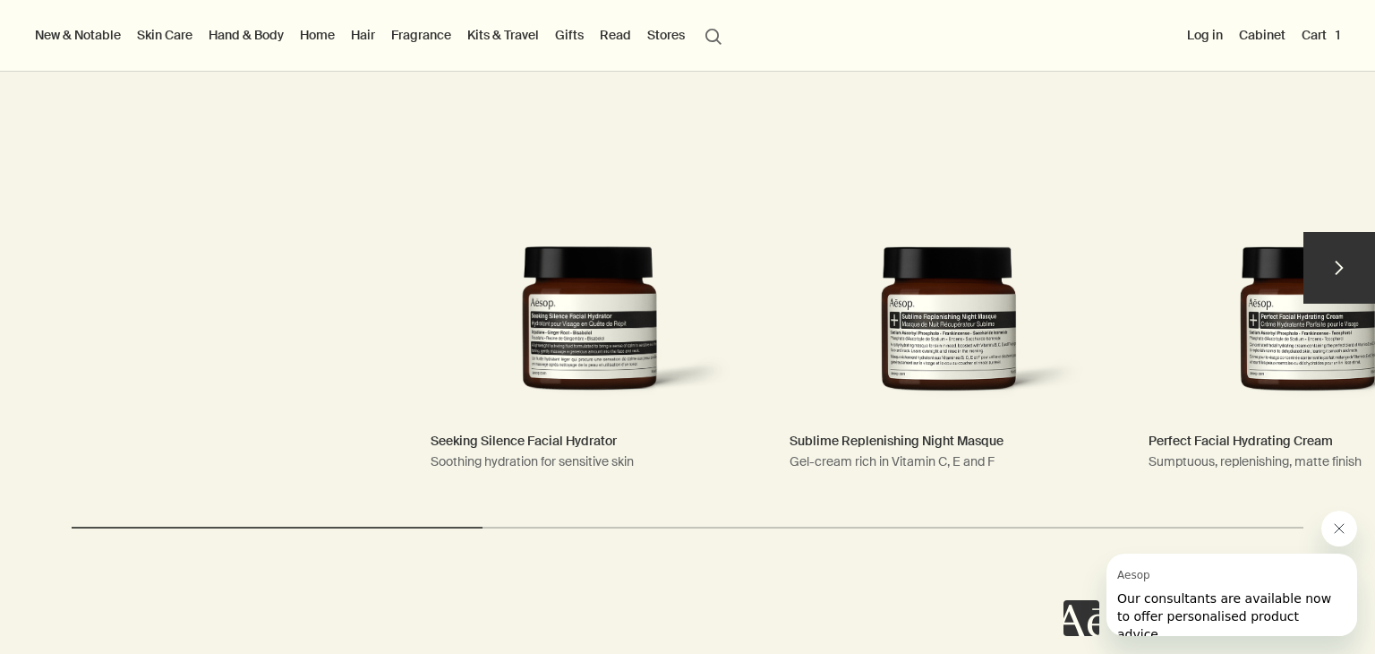
scroll to position [3435, 0]
drag, startPoint x: 417, startPoint y: 578, endPoint x: 587, endPoint y: 592, distance: 169.8
click at [587, 563] on div "chevron Others also considered Seeking Silence Facial Hydrator Soothing hydrati…" at bounding box center [687, 302] width 1375 height 522
click at [638, 563] on div "chevron Others also considered Seeking Silence Facial Hydrator Soothing hydrati…" at bounding box center [687, 302] width 1375 height 522
click at [1307, 303] on button "chevron" at bounding box center [1340, 267] width 72 height 72
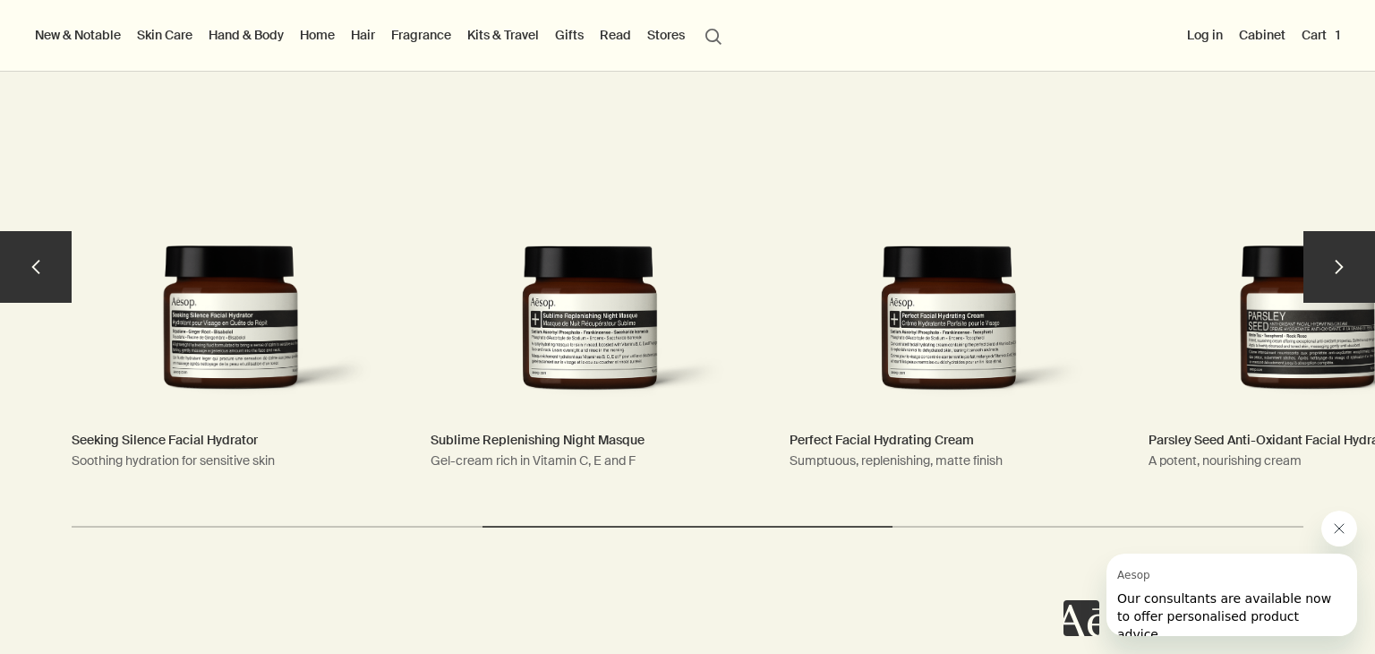
click at [1312, 303] on button "chevron" at bounding box center [1340, 267] width 72 height 72
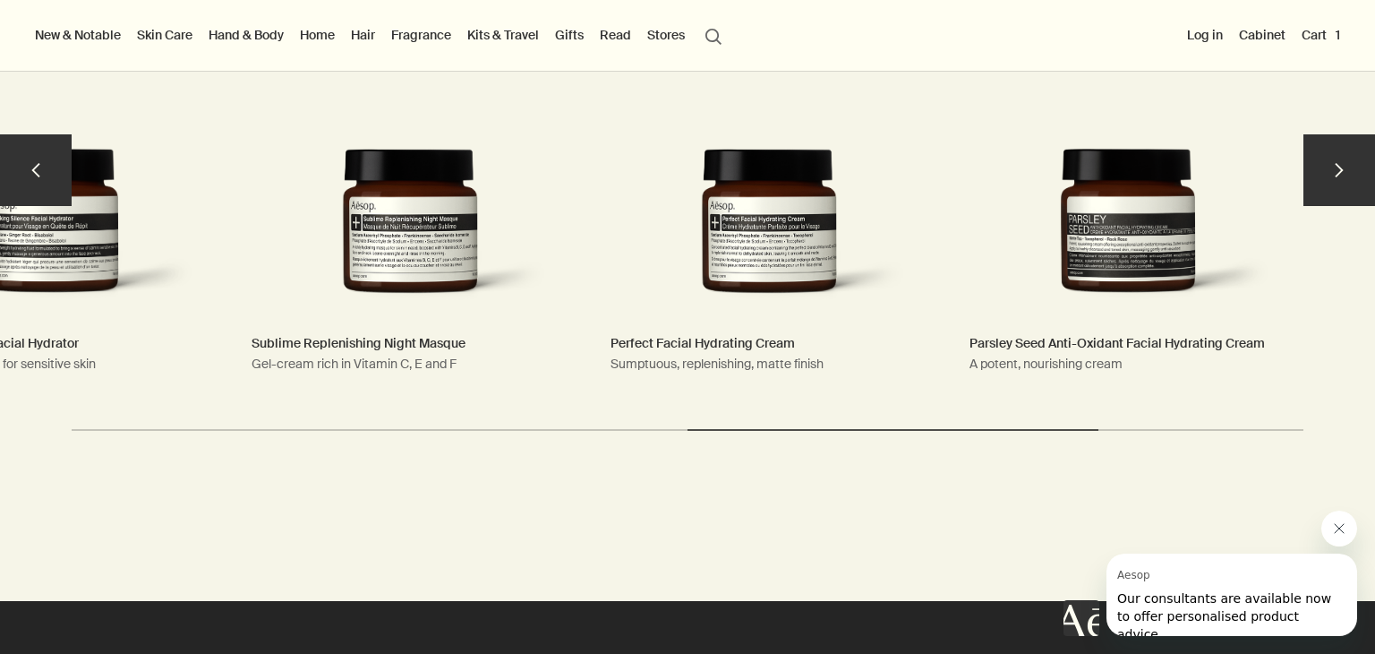
scroll to position [3534, 0]
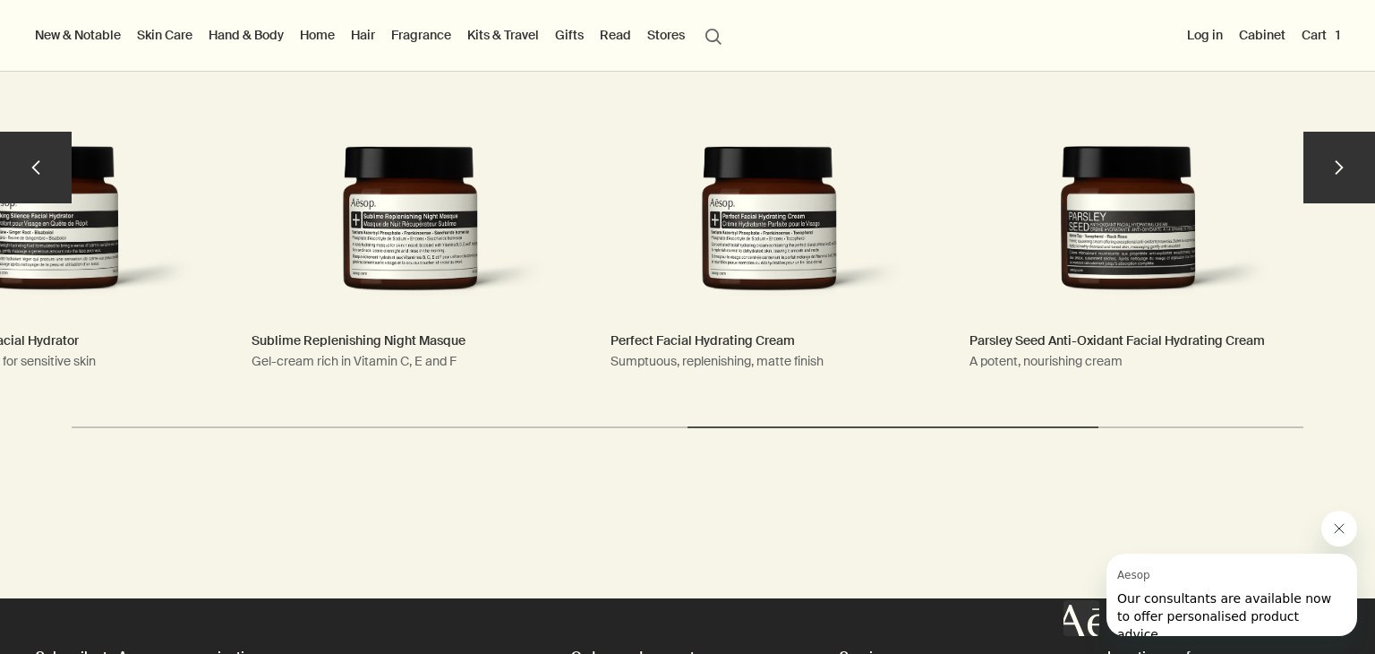
click at [1318, 203] on button "chevron" at bounding box center [1340, 168] width 72 height 72
click at [1326, 203] on button "chevron" at bounding box center [1340, 168] width 72 height 72
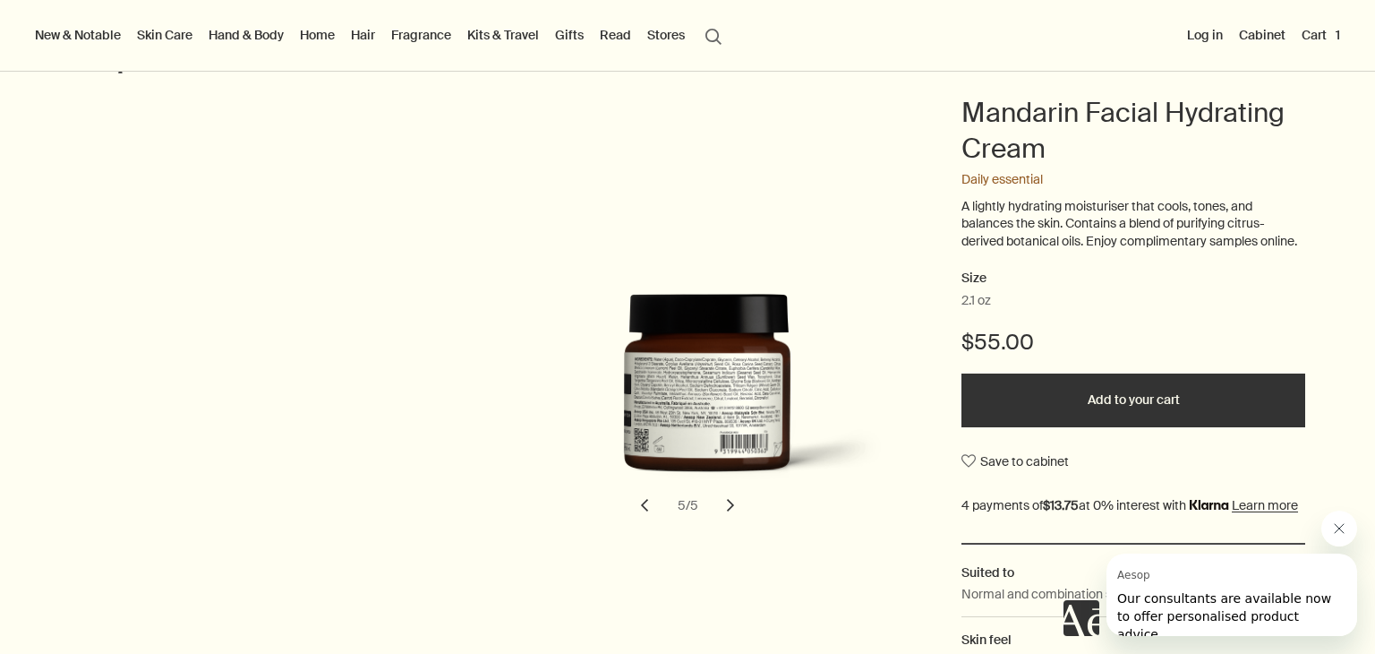
scroll to position [158, 0]
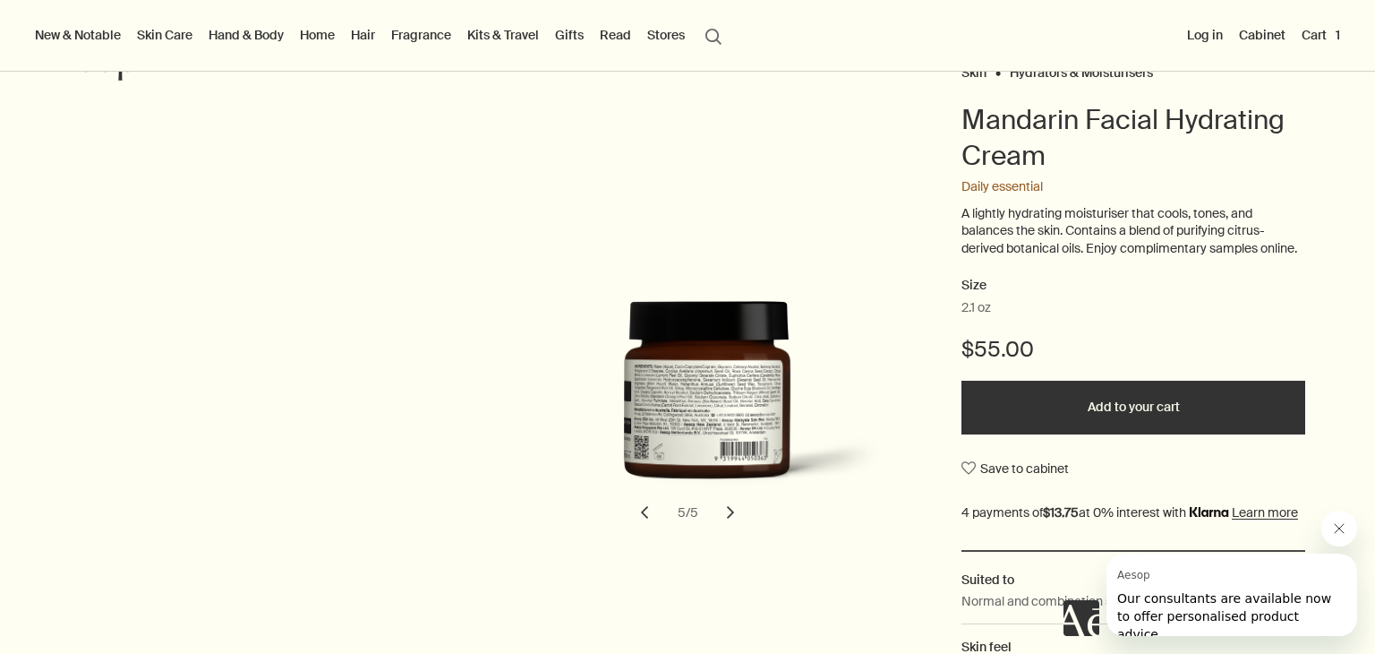
click at [1114, 431] on button "Add to your cart" at bounding box center [1134, 408] width 344 height 54
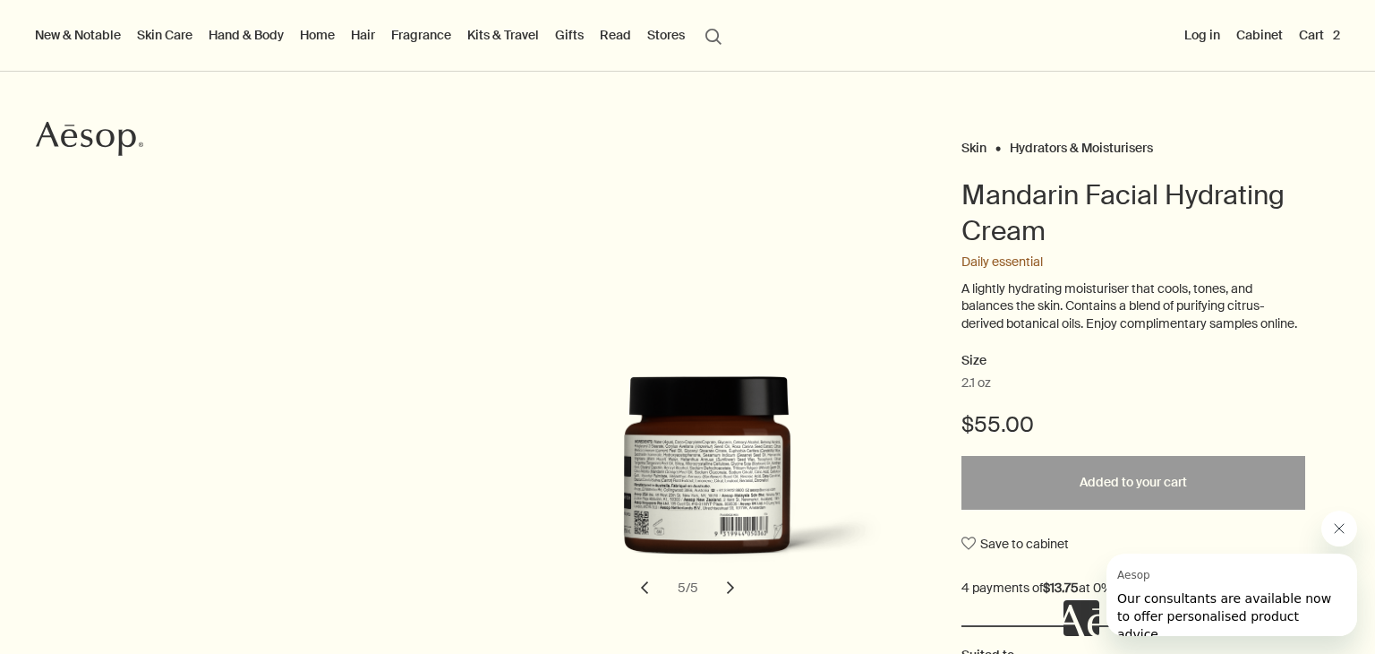
scroll to position [79, 0]
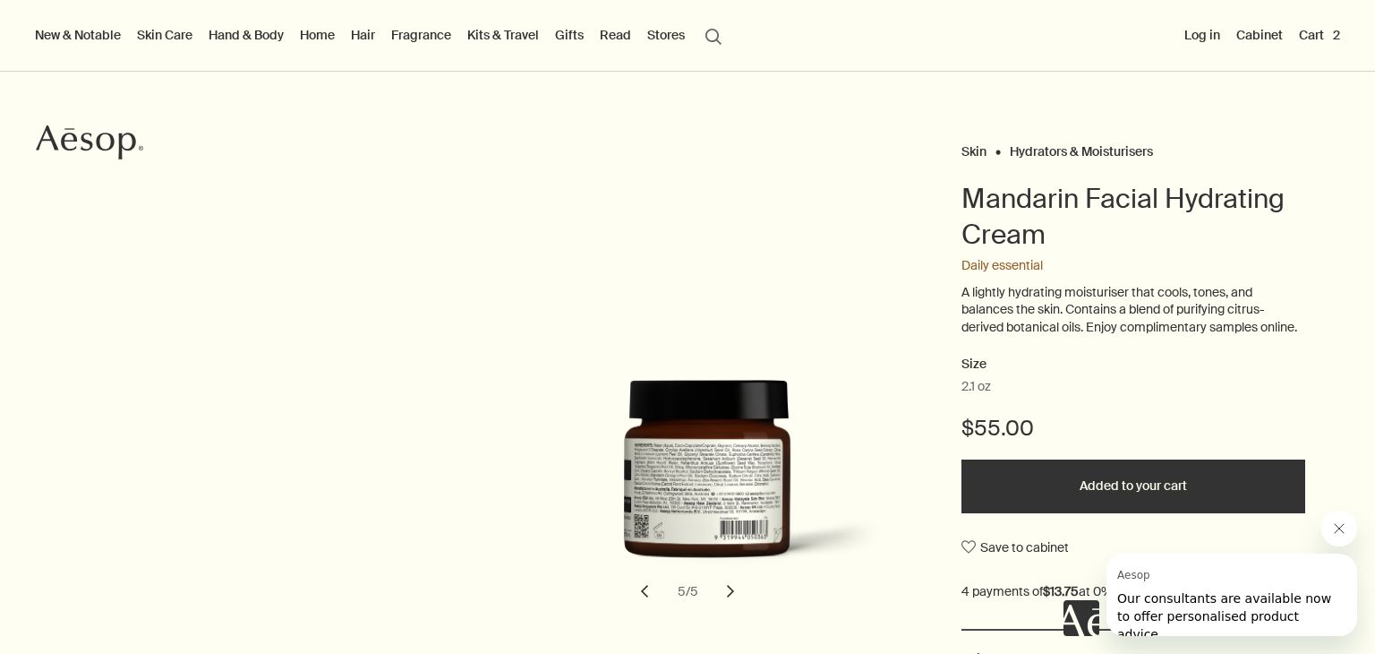
click at [995, 264] on header "Mandarin Facial Hydrating Cream" at bounding box center [1134, 223] width 344 height 85
click at [186, 37] on link "Skin Care" at bounding box center [164, 34] width 63 height 23
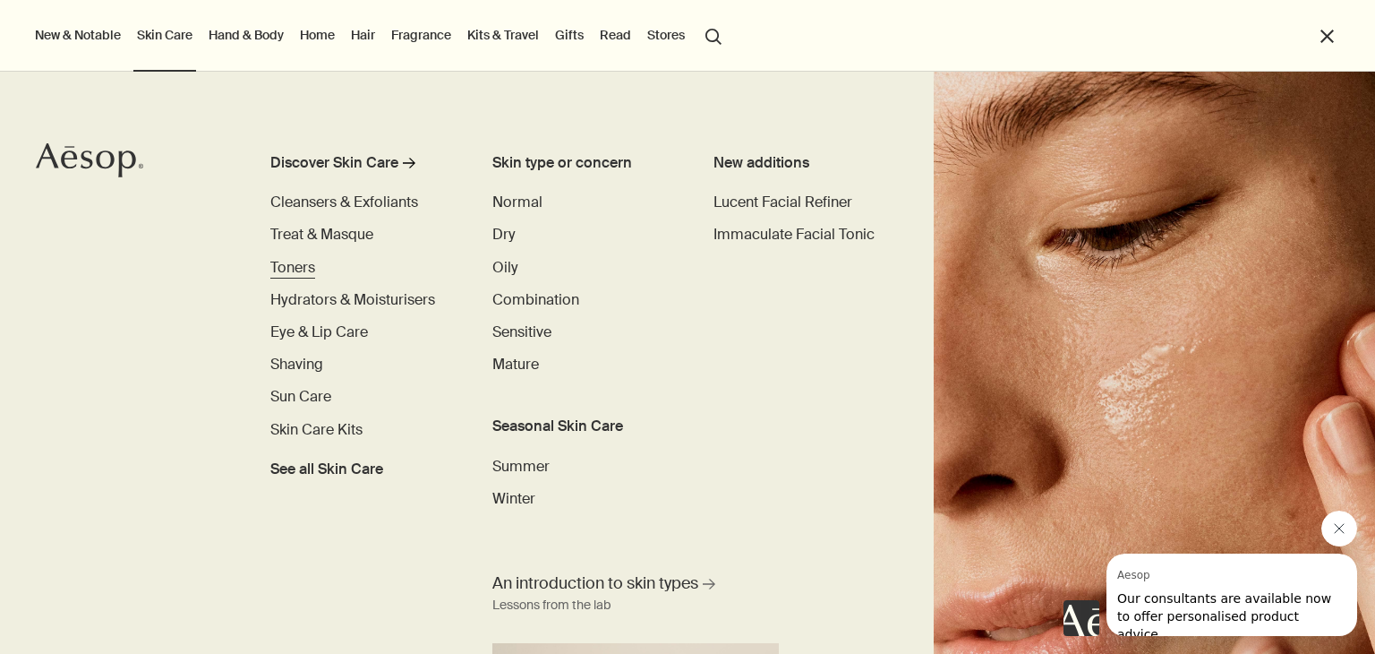
click at [297, 266] on span "Toners" at bounding box center [292, 267] width 45 height 19
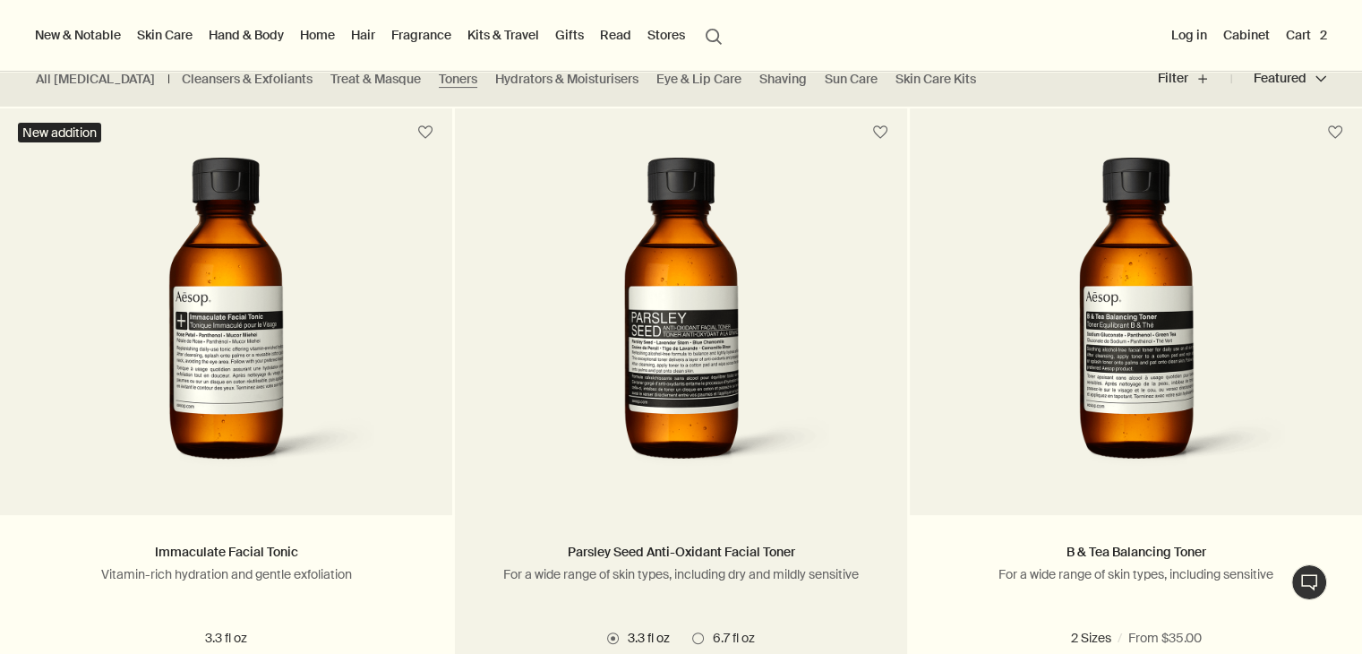
scroll to position [365, 0]
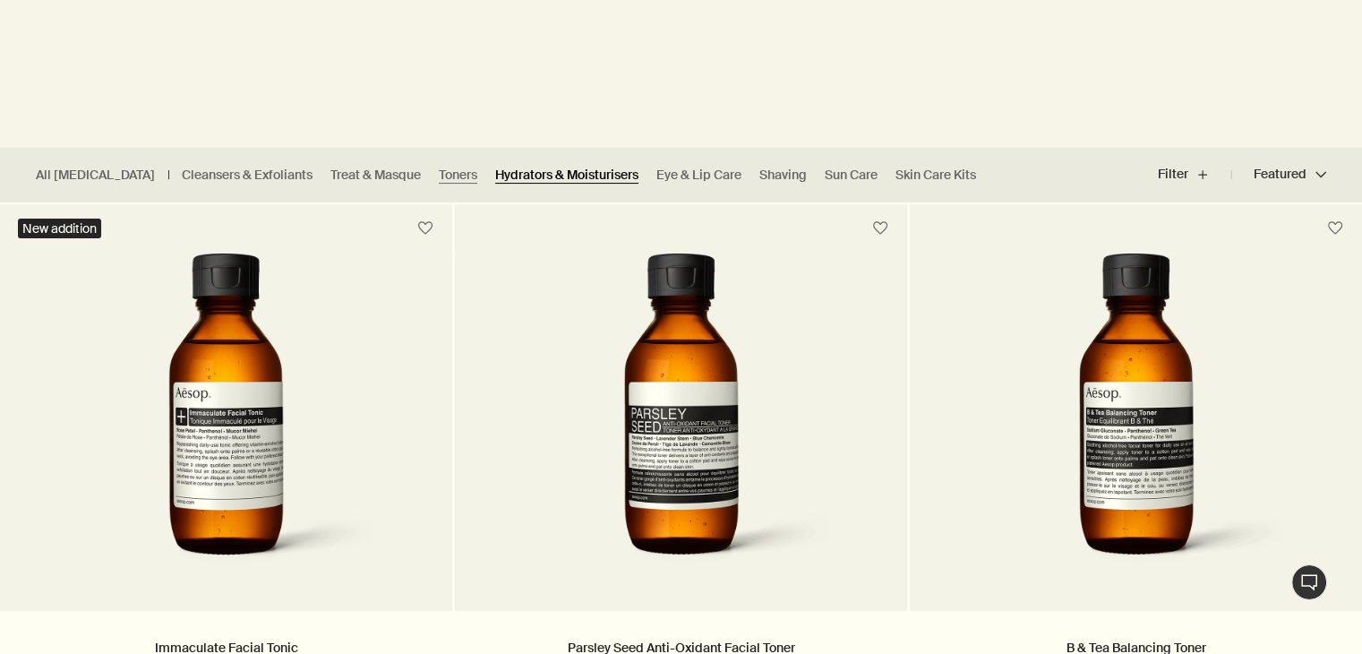
click at [507, 177] on link "Hydrators & Moisturisers" at bounding box center [566, 175] width 143 height 17
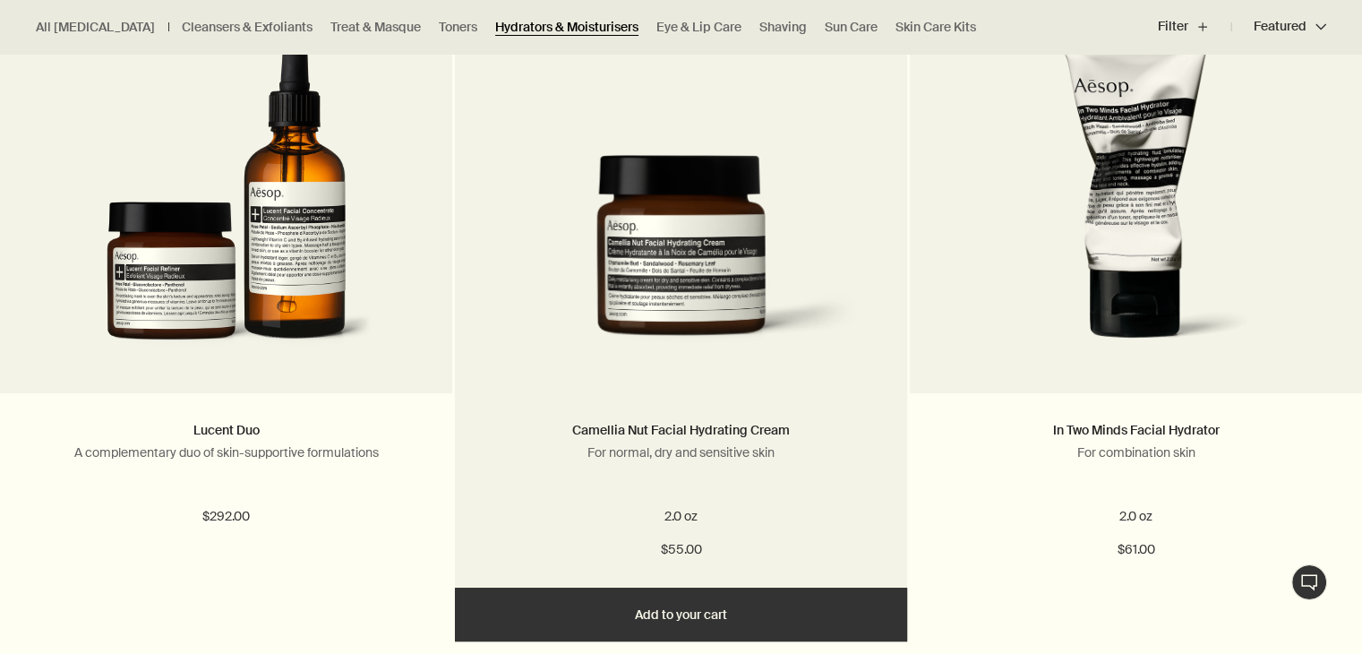
scroll to position [584, 0]
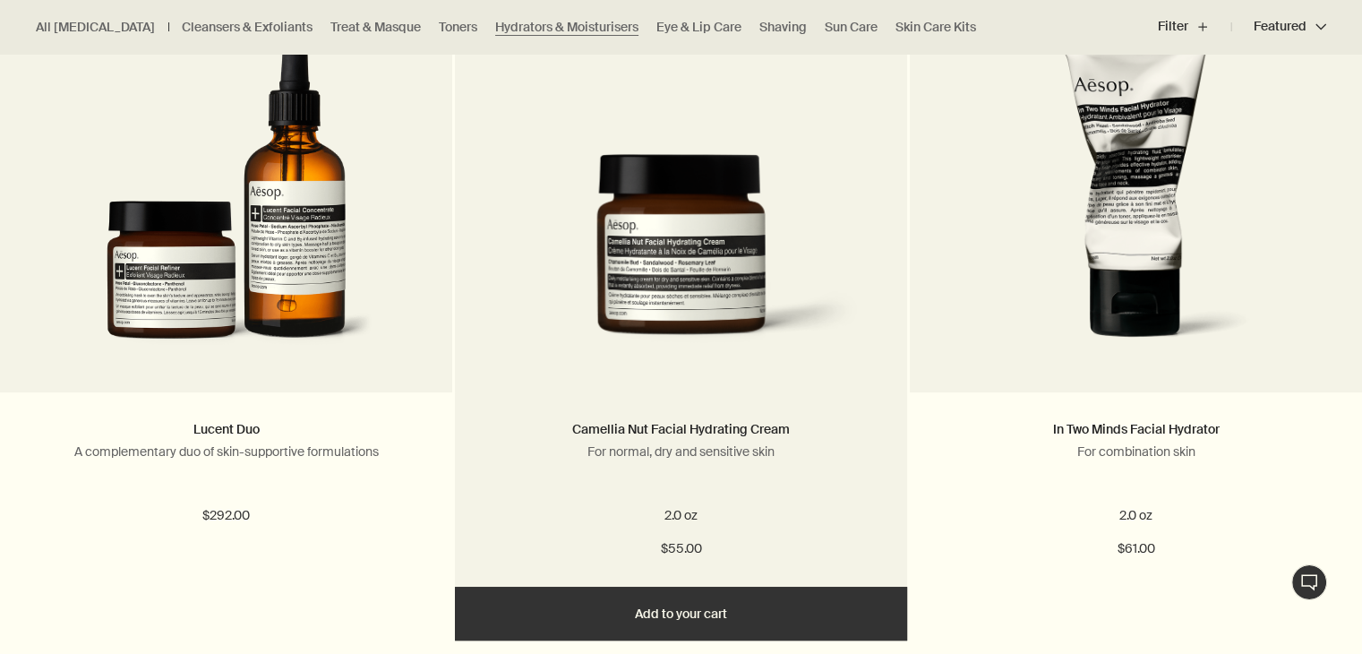
click at [598, 454] on p "For normal, dry and sensitive skin" at bounding box center [681, 451] width 398 height 16
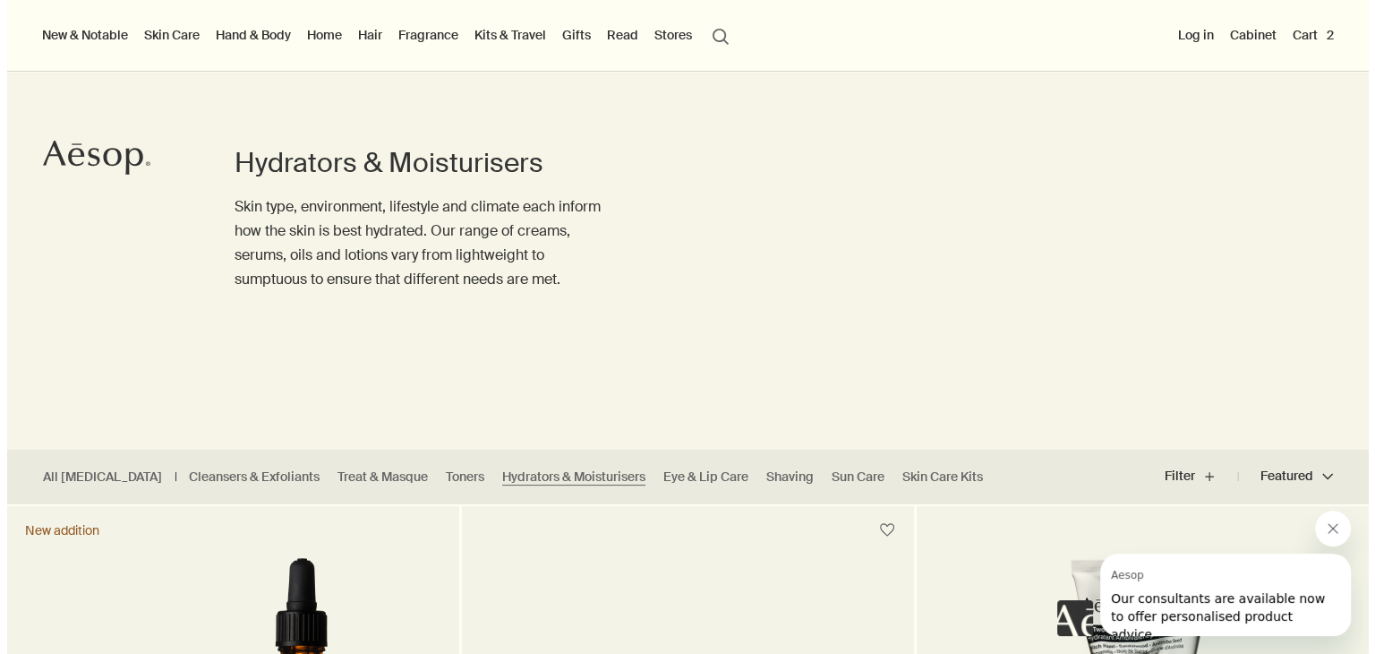
scroll to position [0, 0]
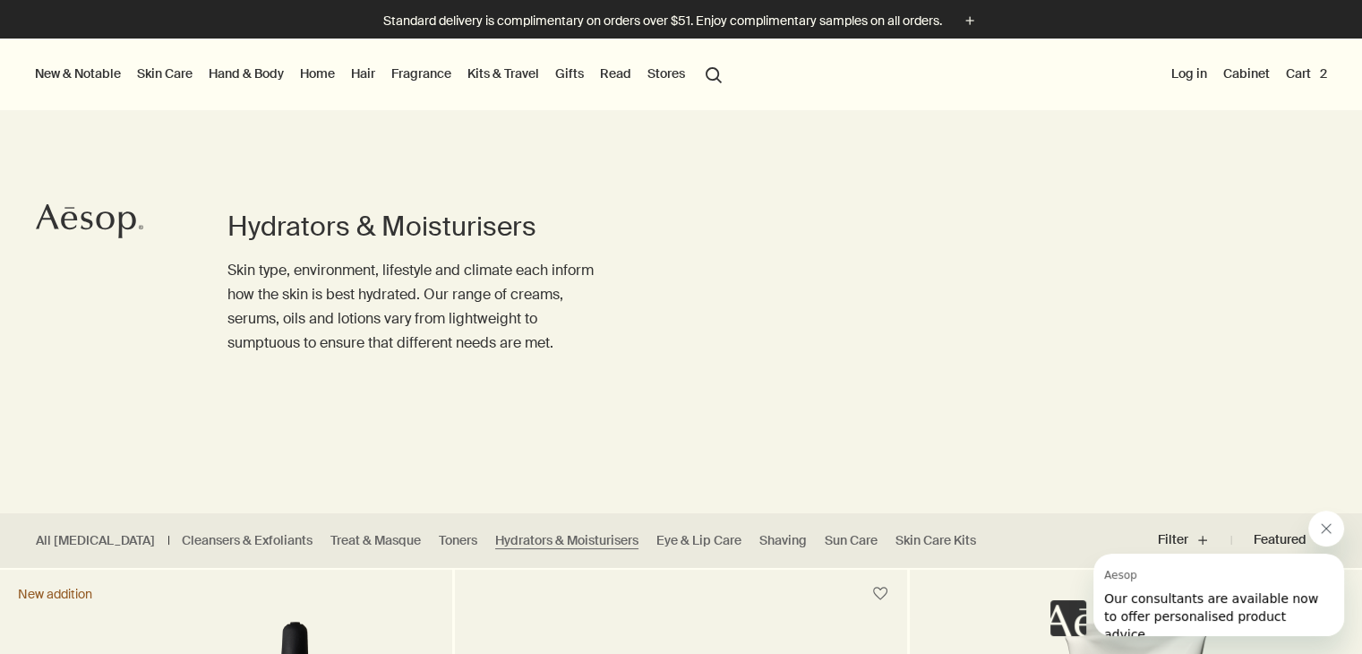
click at [1304, 66] on button "Cart 2" at bounding box center [1306, 73] width 48 height 23
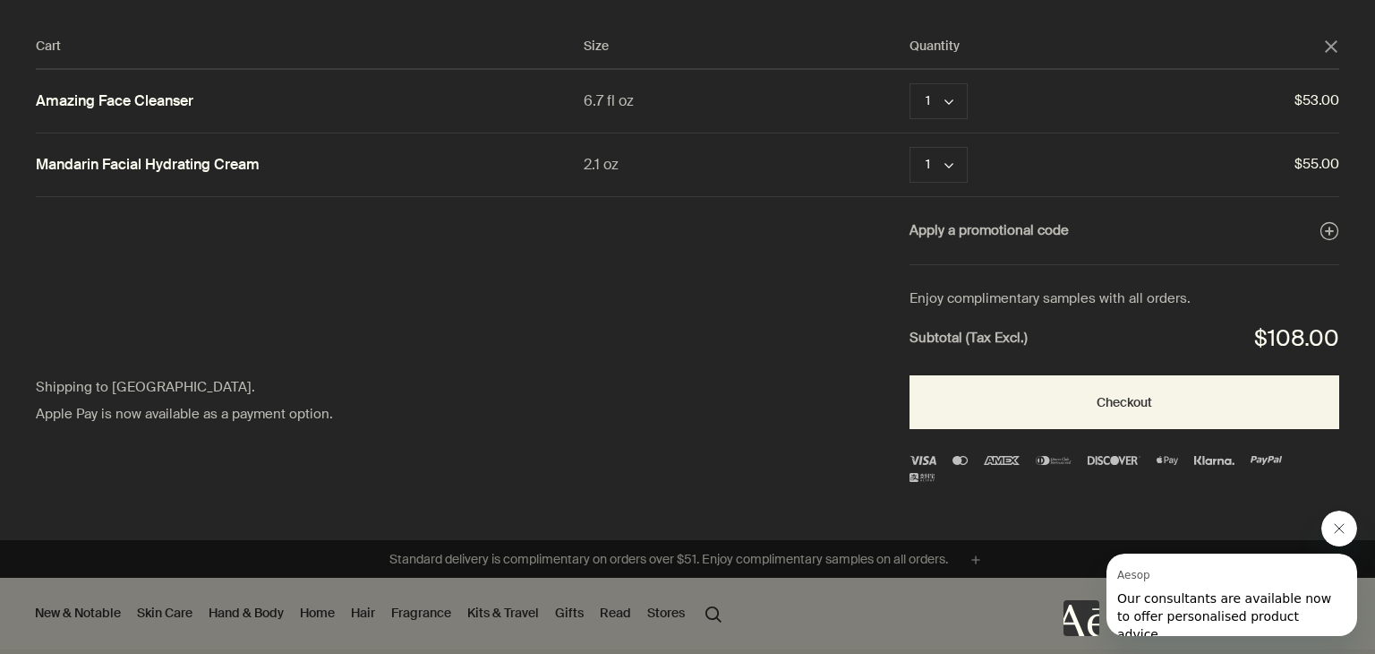
click at [1333, 48] on polygon "Close" at bounding box center [1331, 46] width 13 height 13
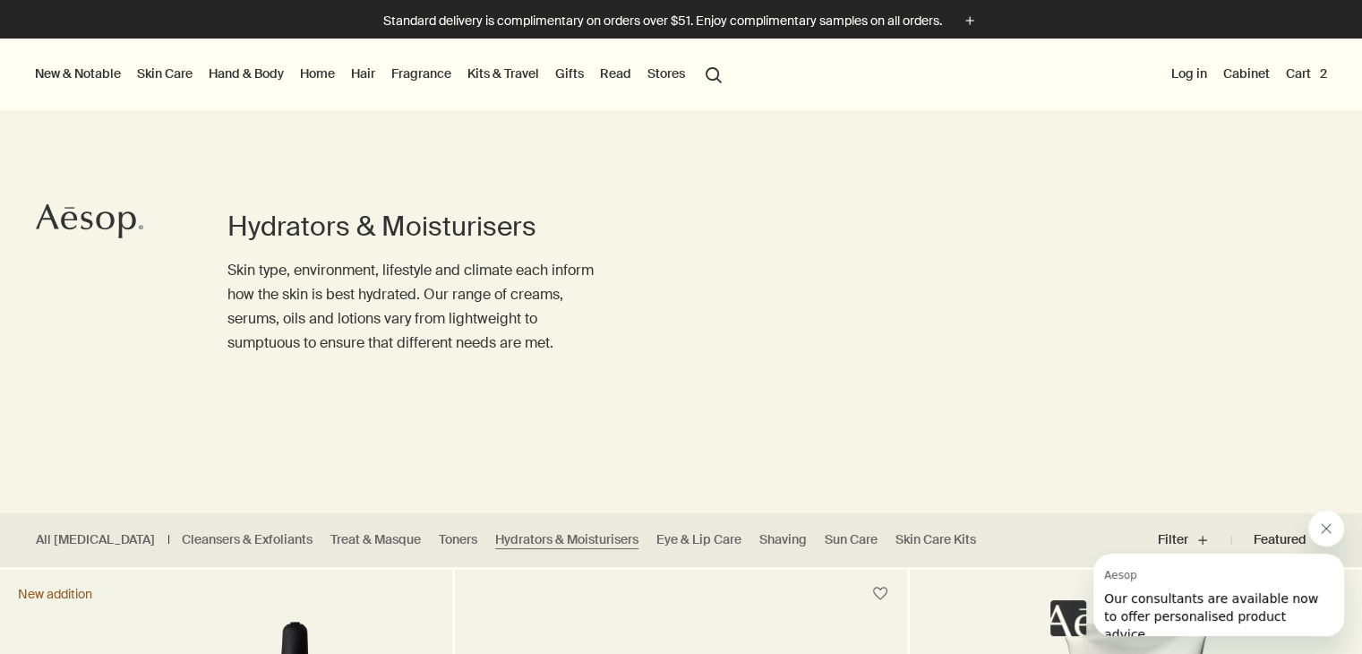
click at [304, 65] on link "Home" at bounding box center [317, 73] width 42 height 23
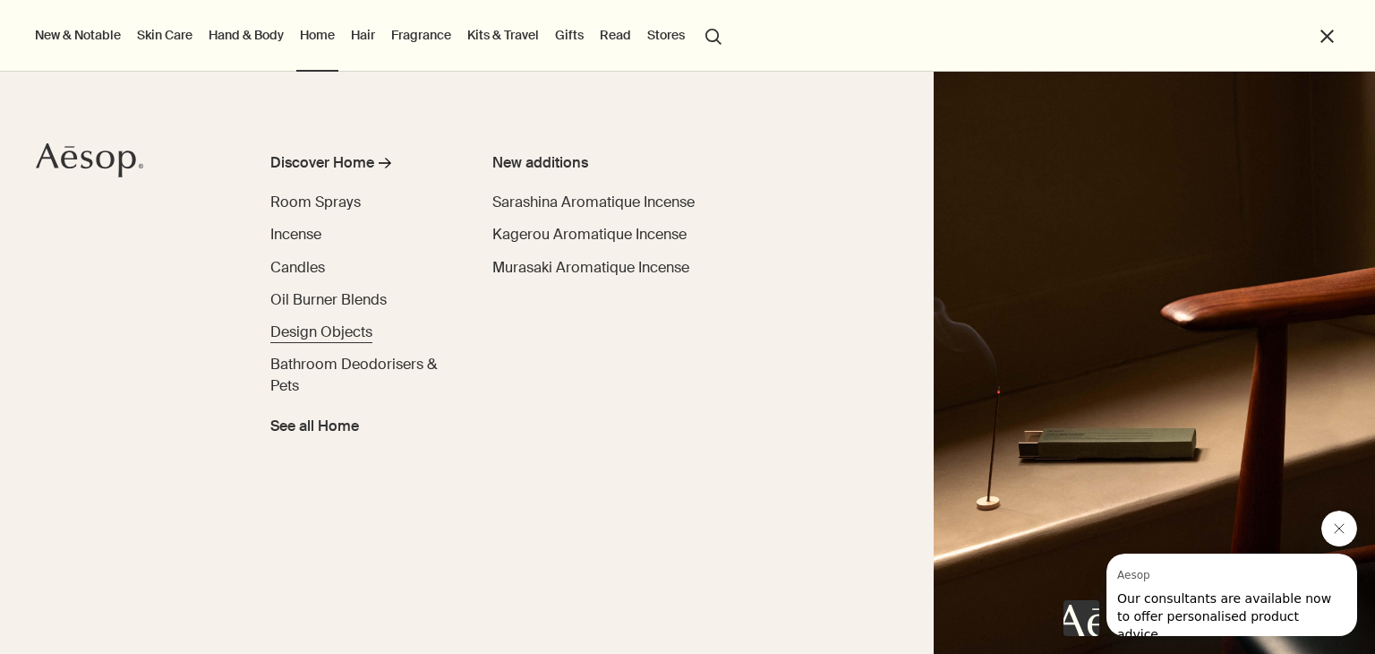
click at [333, 330] on span "Design Objects" at bounding box center [321, 331] width 102 height 19
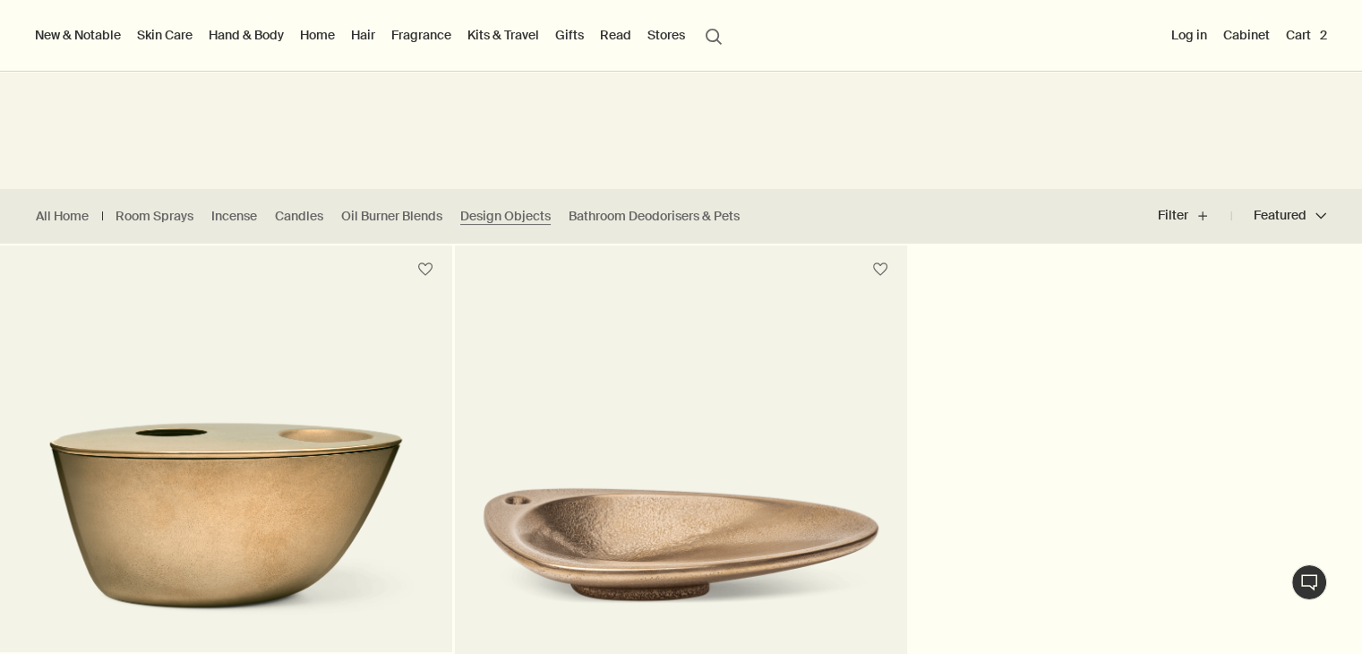
scroll to position [325, 0]
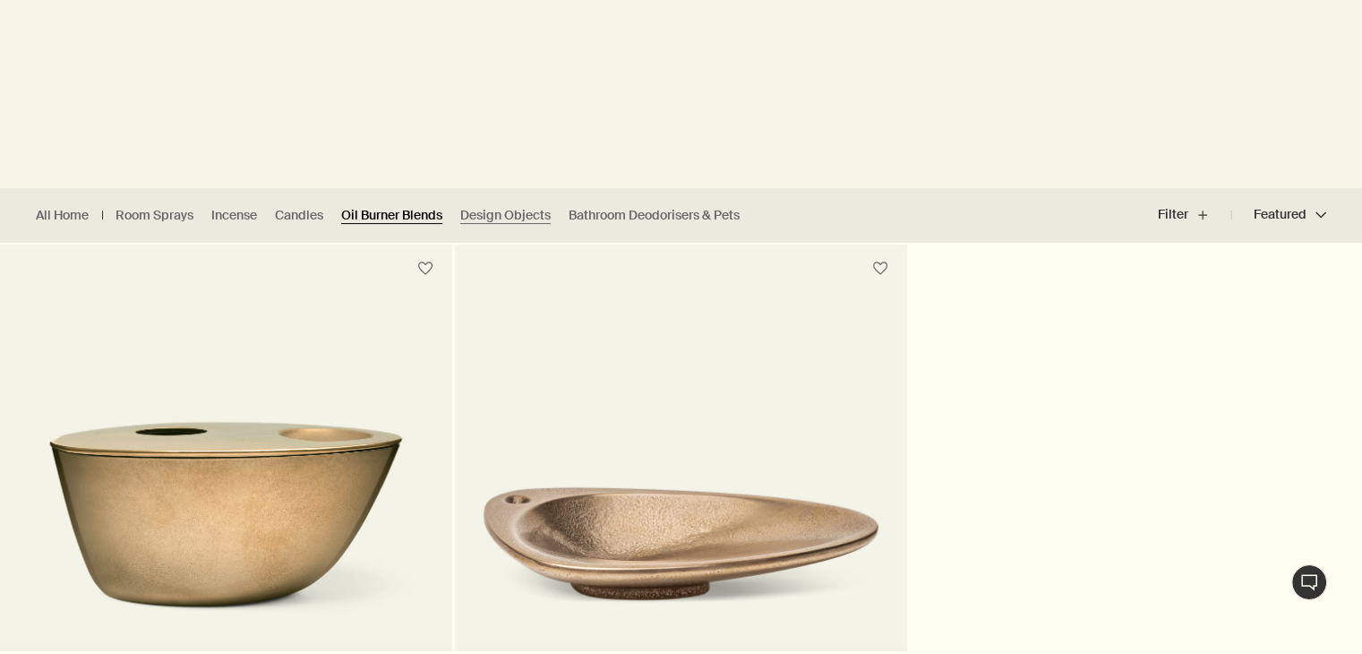
click at [377, 210] on link "Oil Burner Blends" at bounding box center [391, 215] width 101 height 17
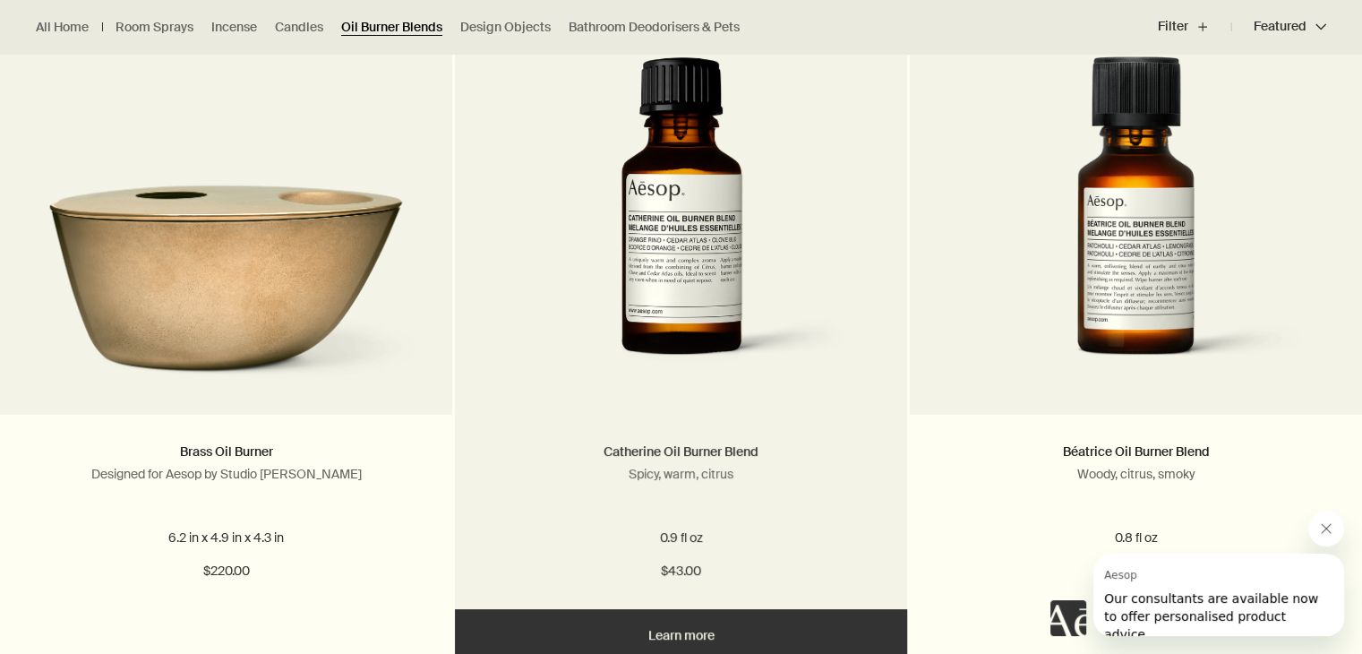
scroll to position [562, 0]
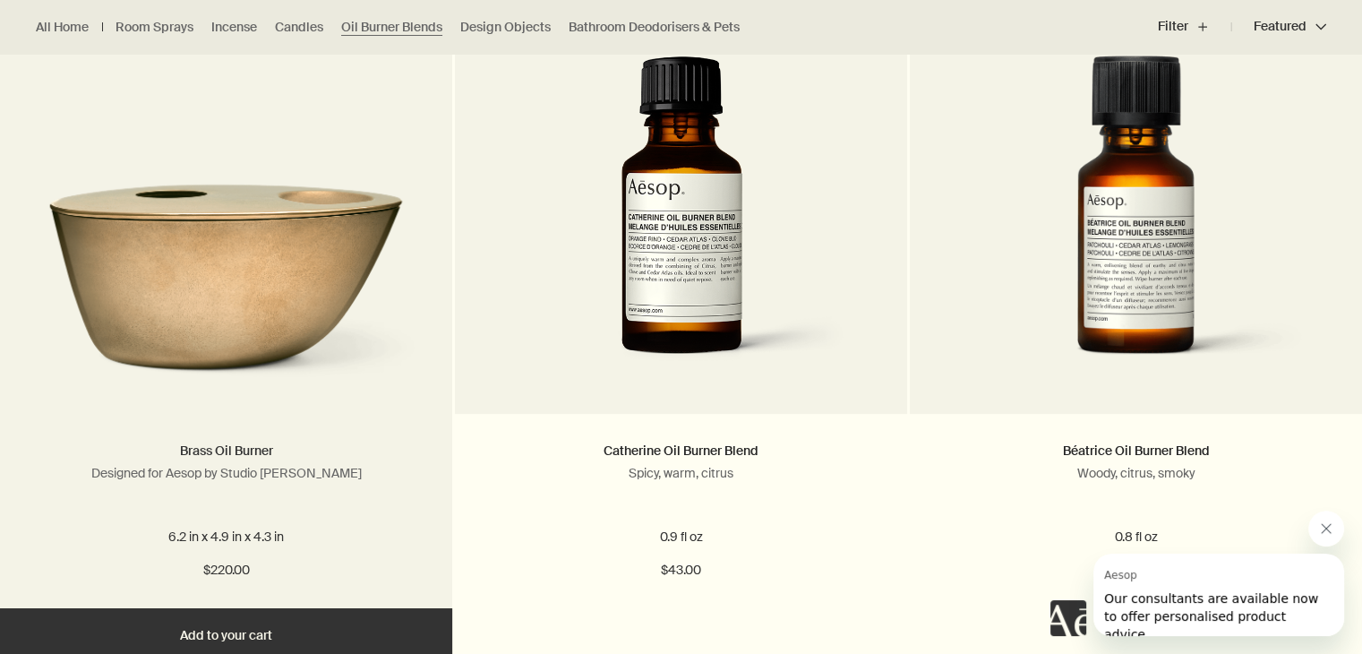
click at [227, 447] on link "Brass Oil Burner" at bounding box center [226, 450] width 93 height 16
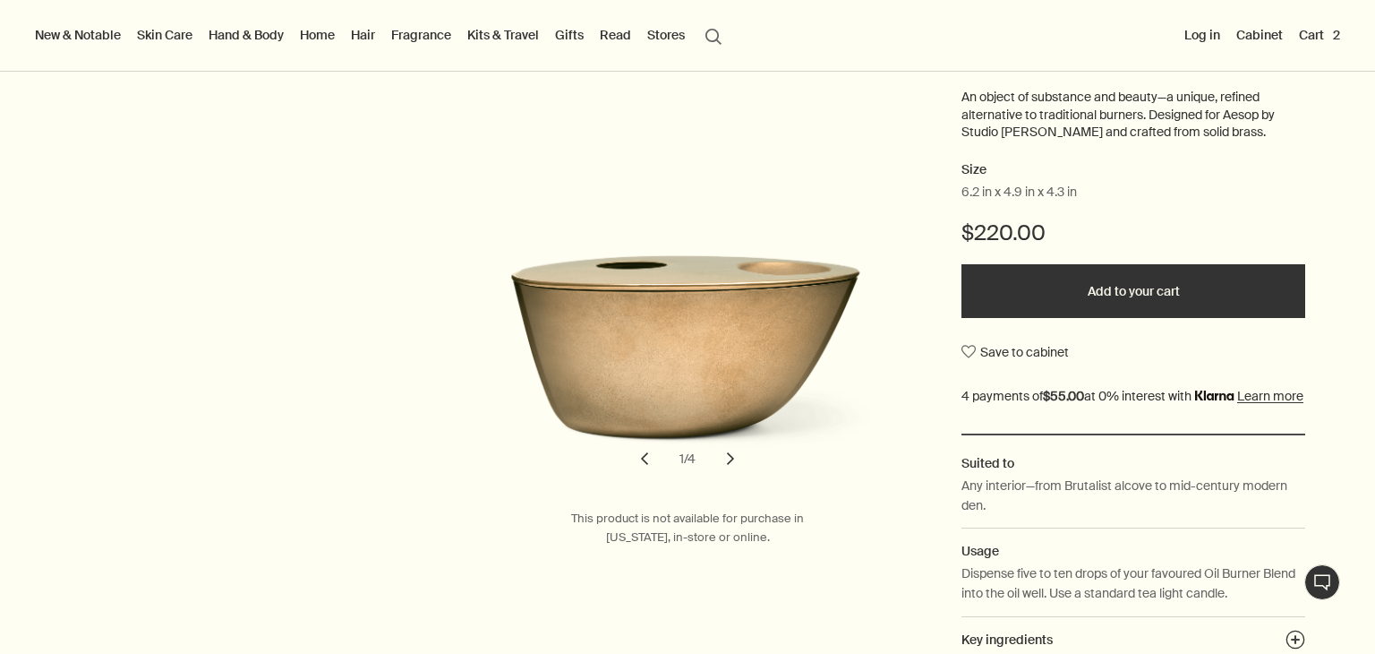
scroll to position [208, 0]
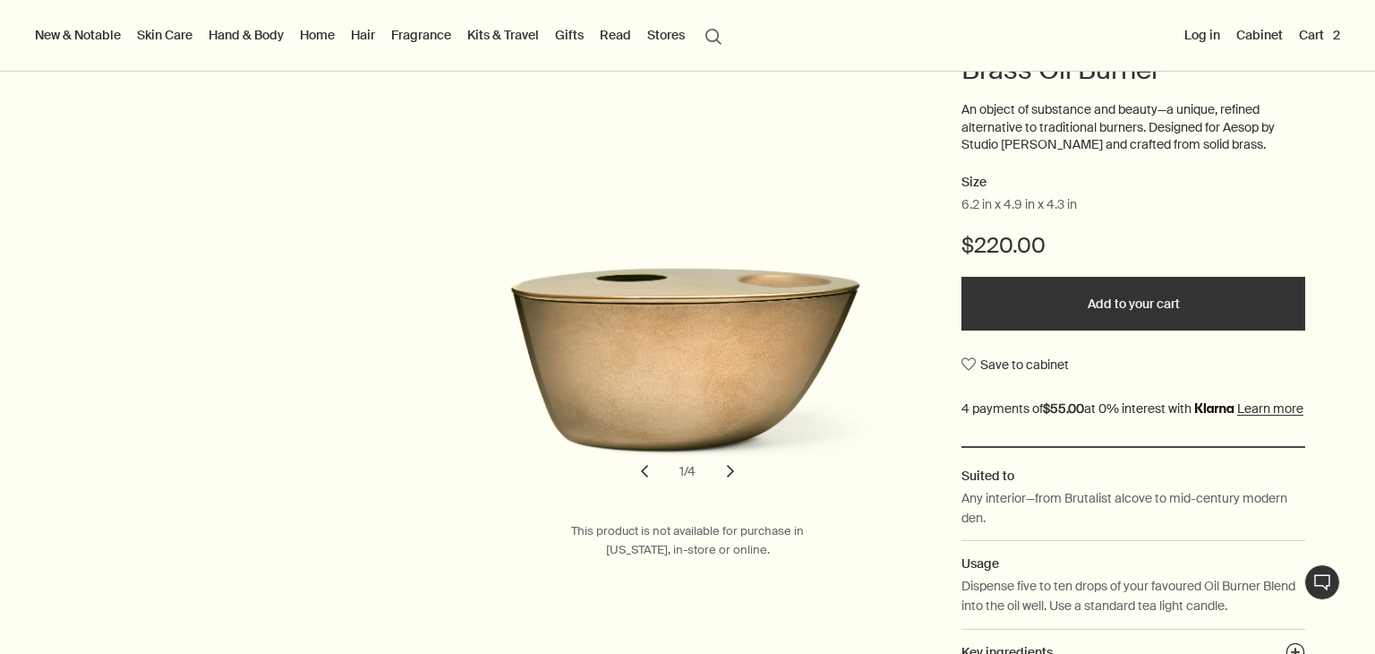
click at [724, 478] on button "chevron" at bounding box center [730, 470] width 39 height 39
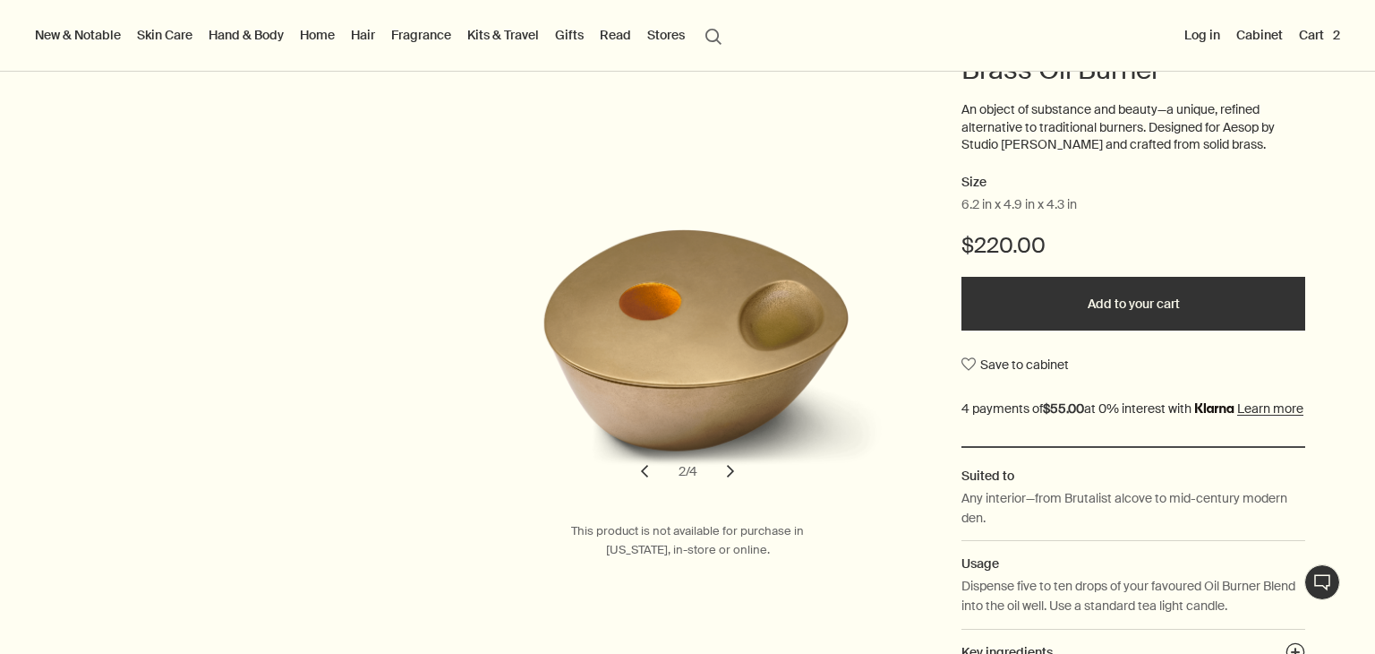
click at [724, 478] on button "chevron" at bounding box center [730, 470] width 39 height 39
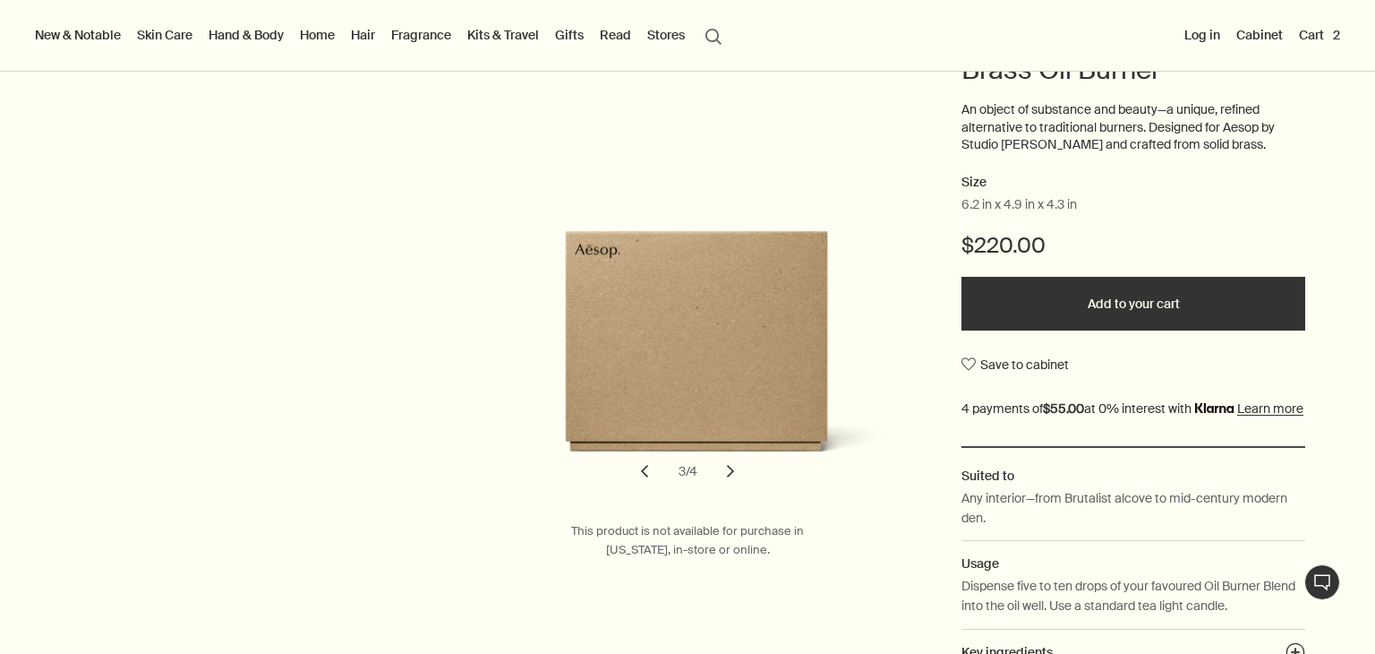
click at [728, 478] on button "chevron" at bounding box center [730, 470] width 39 height 39
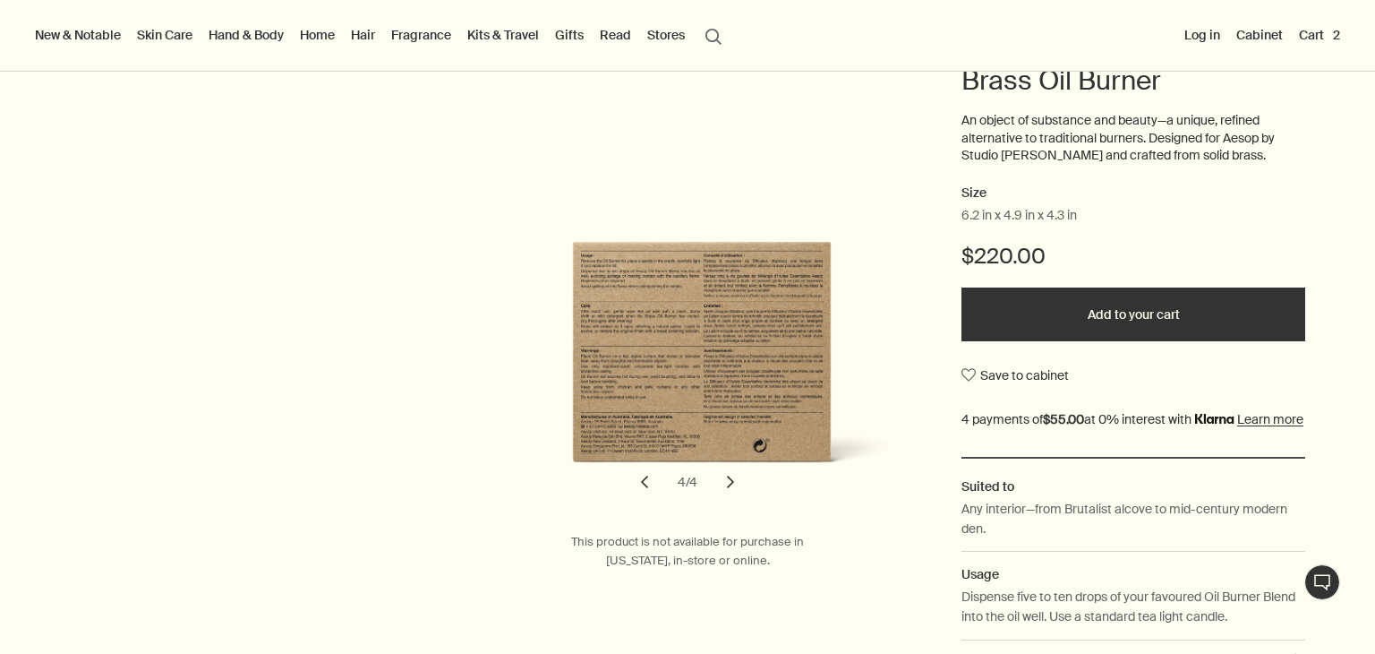
scroll to position [199, 0]
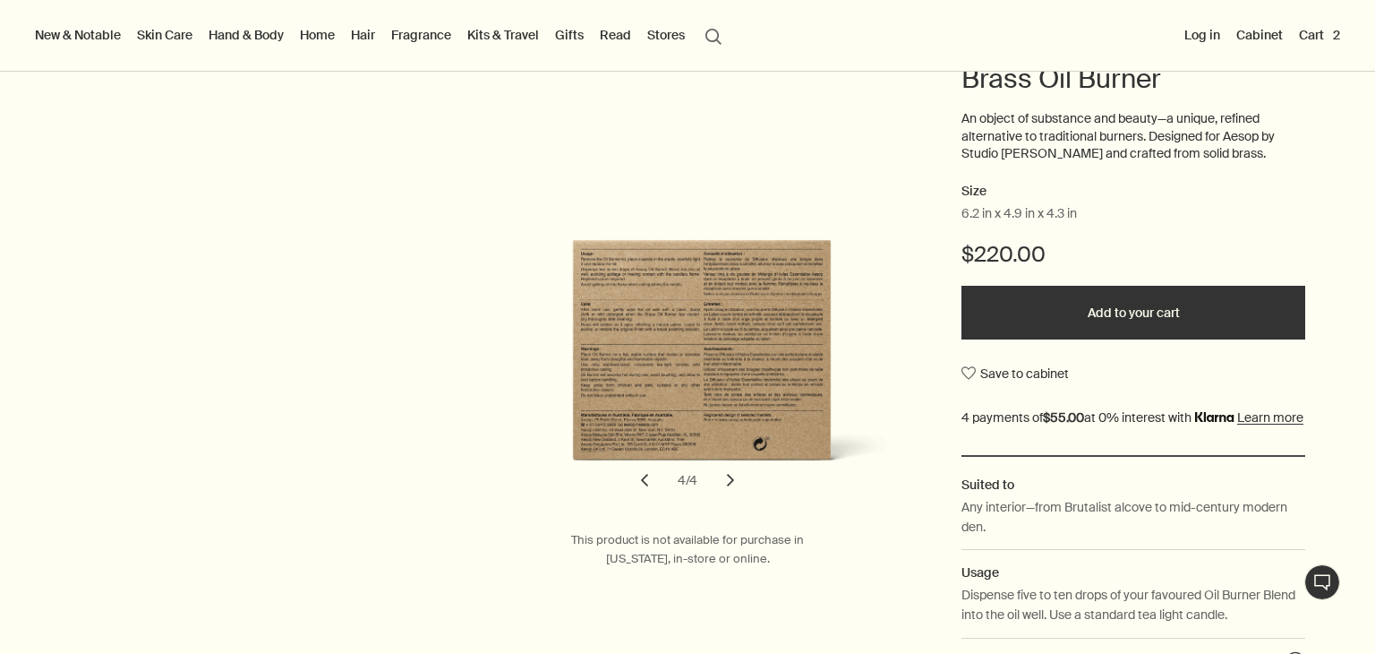
click at [649, 484] on button "chevron" at bounding box center [644, 479] width 39 height 39
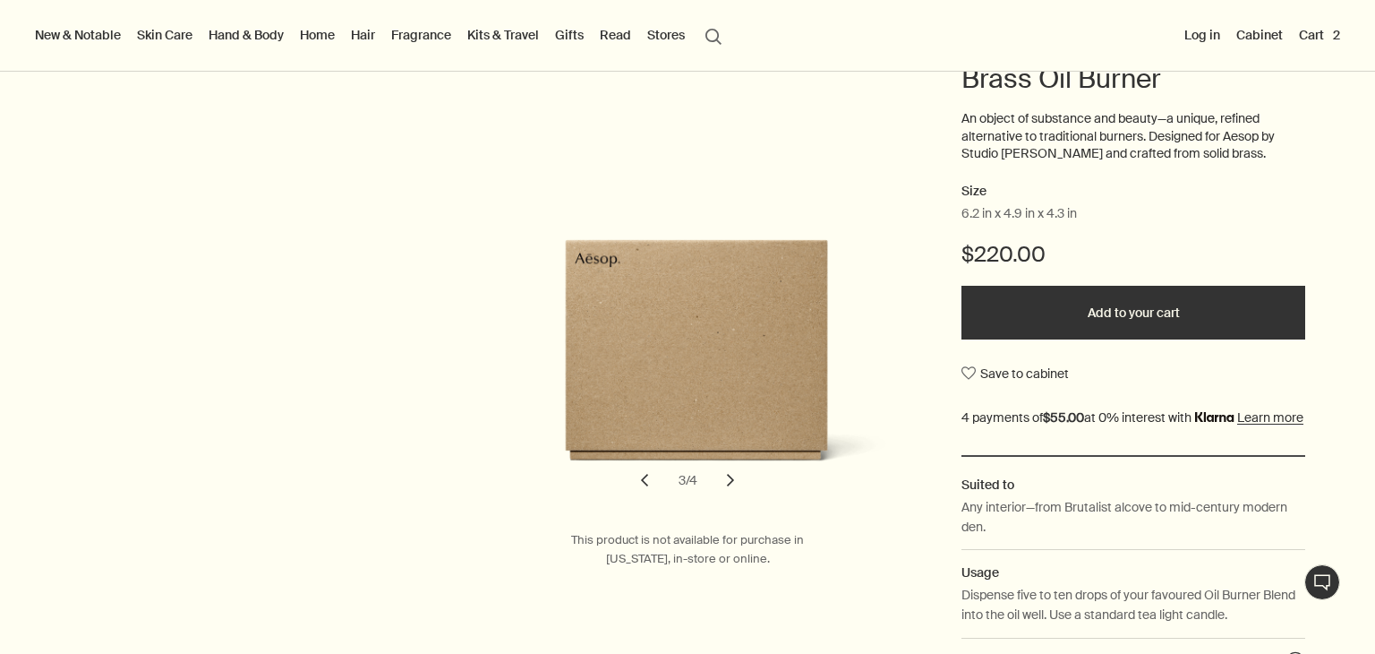
click at [649, 484] on button "chevron" at bounding box center [644, 479] width 39 height 39
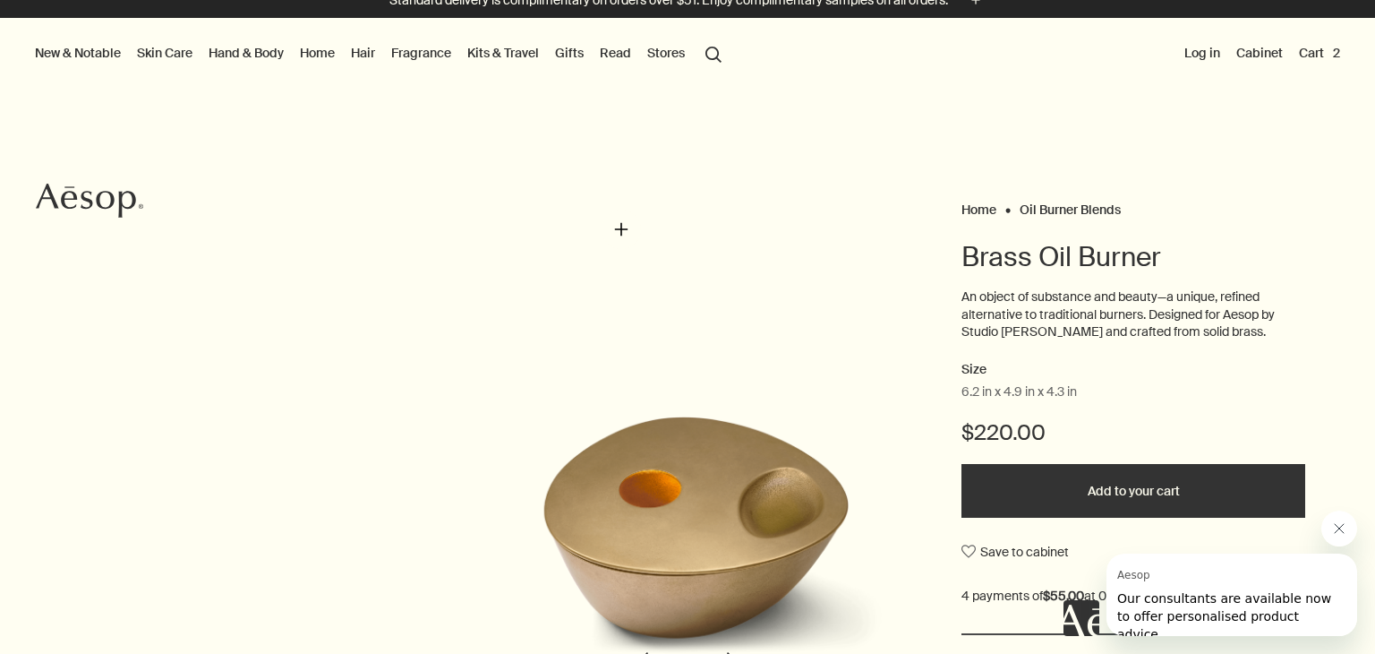
scroll to position [0, 0]
